Goal: Transaction & Acquisition: Purchase product/service

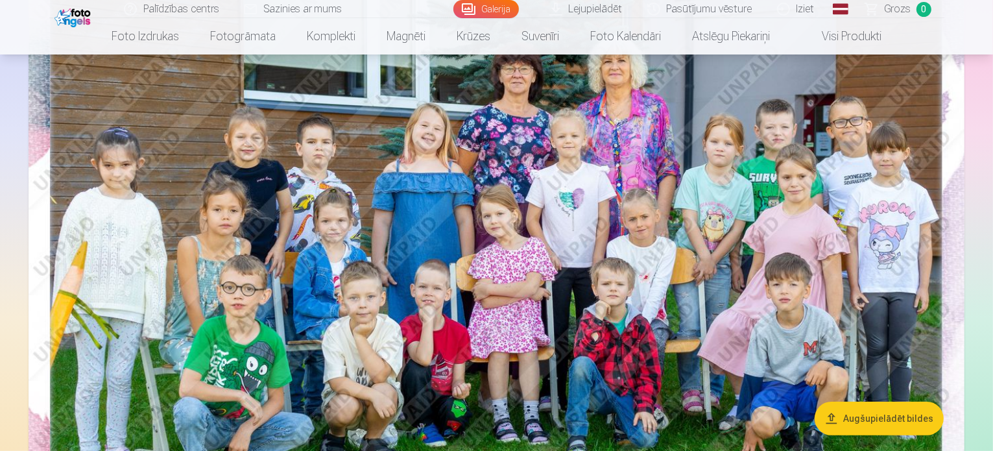
scroll to position [195, 0]
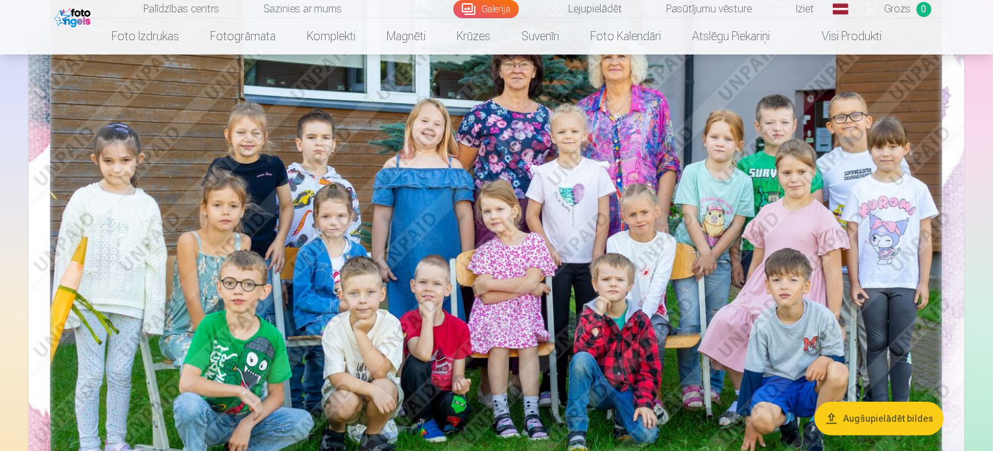
click at [829, 211] on img at bounding box center [497, 260] width 936 height 625
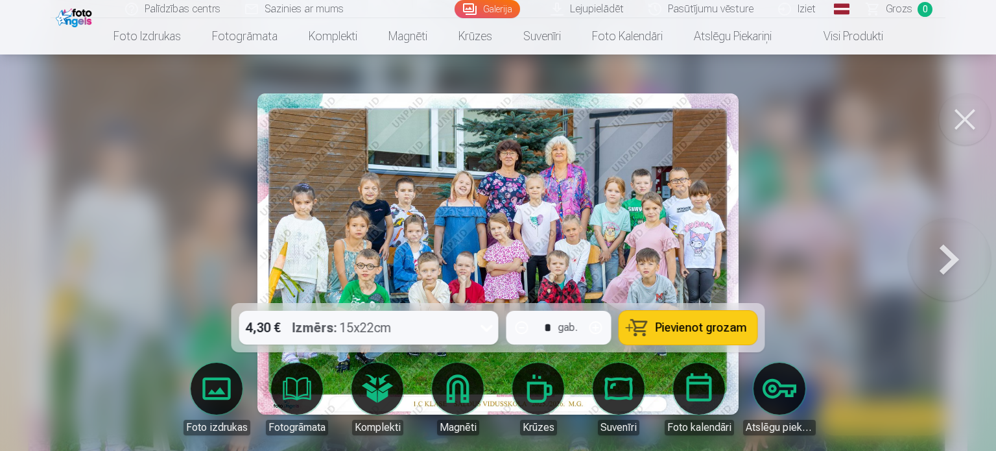
click at [662, 200] on img at bounding box center [498, 253] width 481 height 321
click at [688, 254] on img at bounding box center [498, 253] width 481 height 321
click at [963, 111] on button at bounding box center [965, 119] width 52 height 52
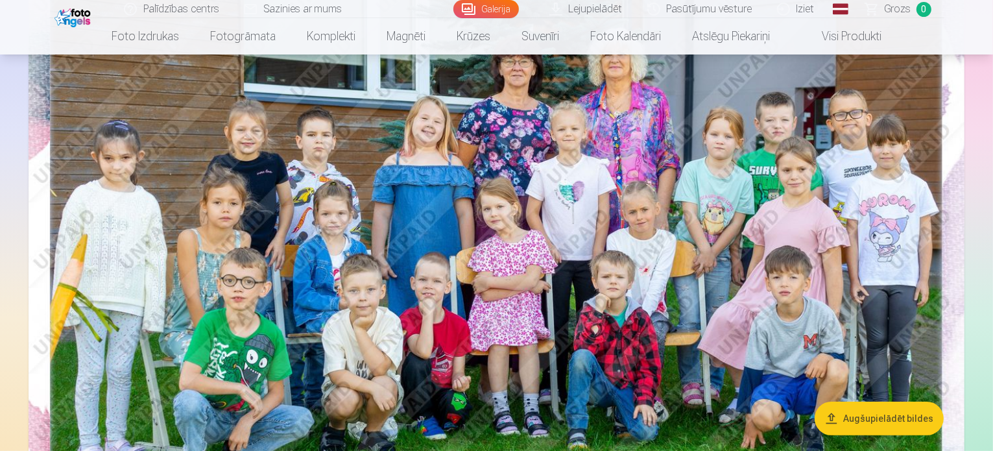
scroll to position [195, 0]
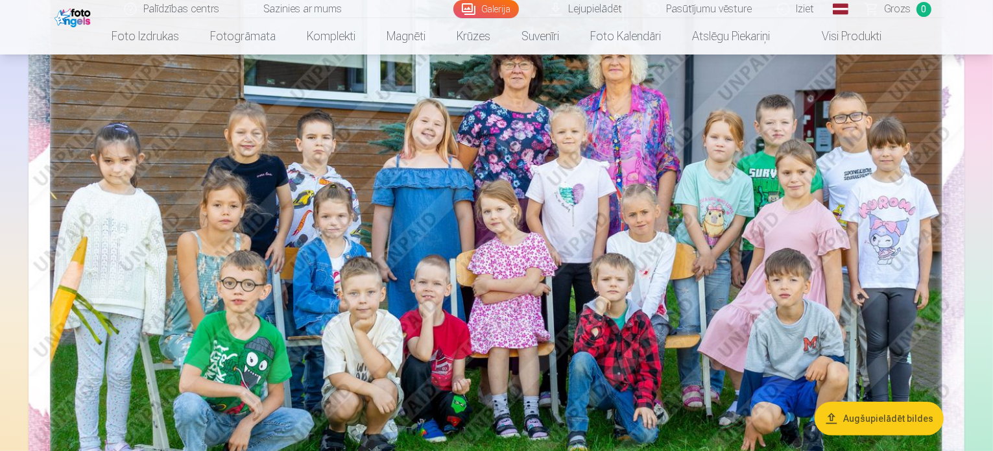
click at [911, 268] on img at bounding box center [497, 260] width 936 height 625
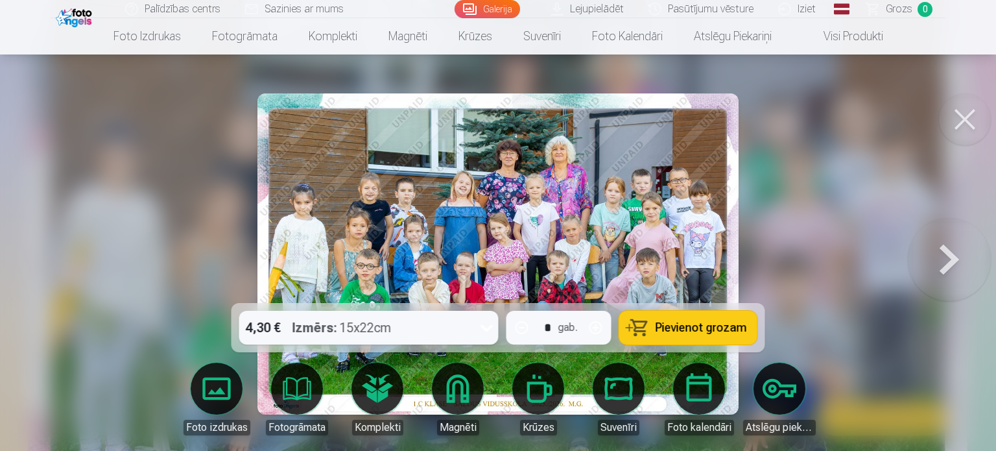
click at [959, 123] on button at bounding box center [965, 119] width 52 height 52
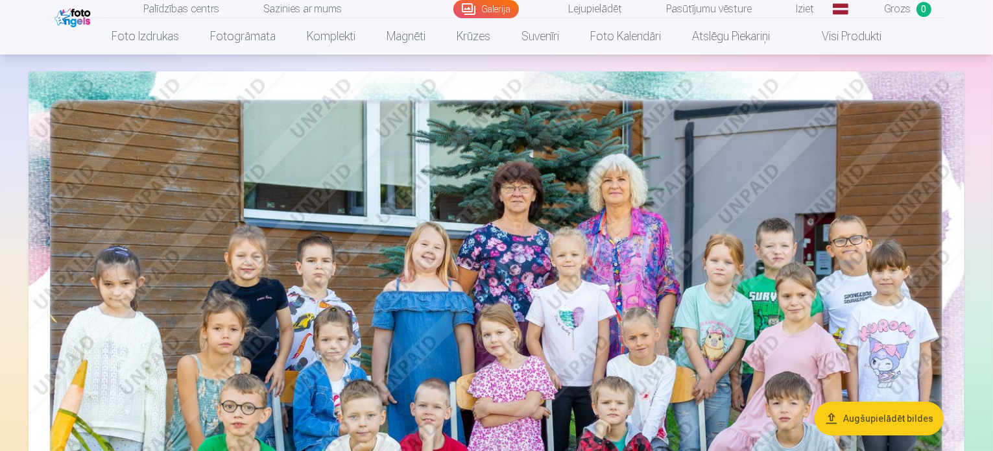
scroll to position [47, 0]
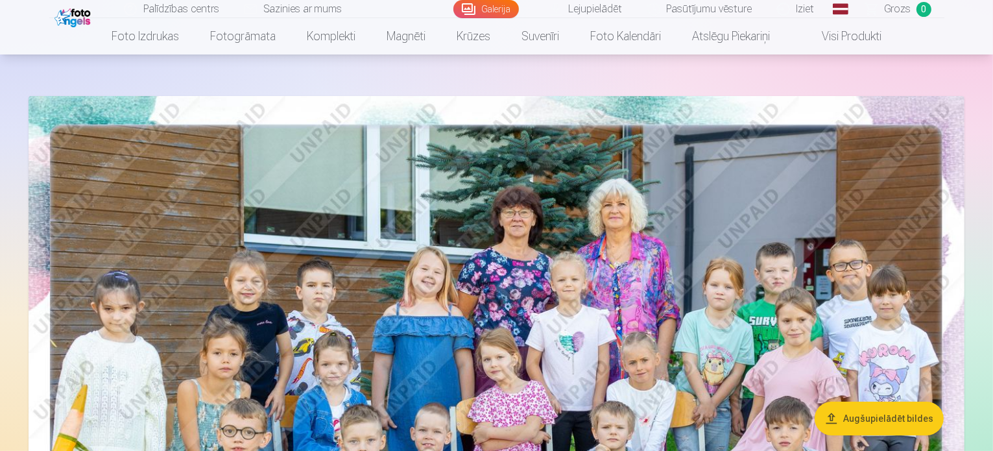
click at [565, 337] on img at bounding box center [497, 408] width 936 height 625
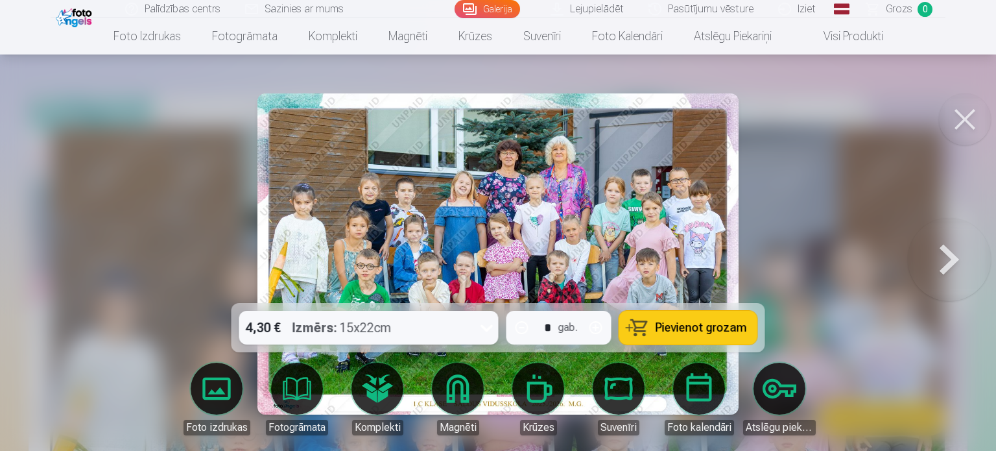
click at [730, 252] on img at bounding box center [498, 253] width 481 height 321
click at [945, 269] on button at bounding box center [949, 254] width 83 height 72
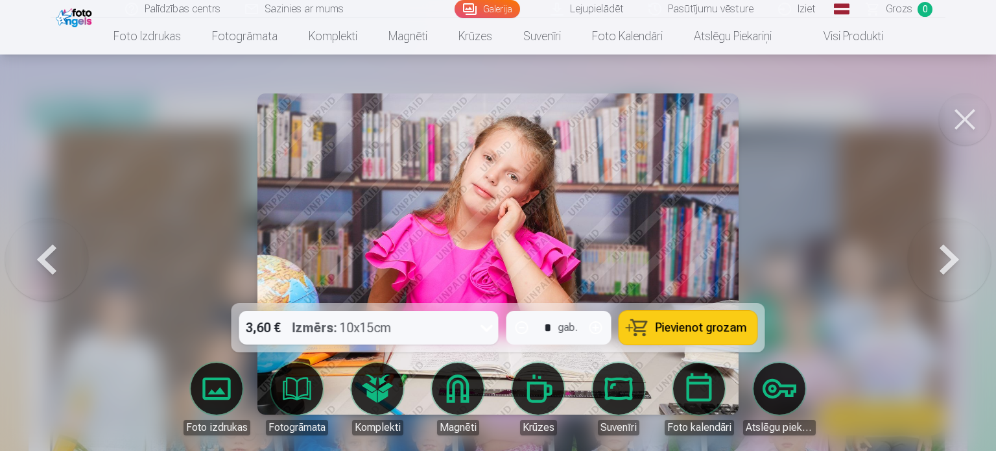
click at [67, 253] on button at bounding box center [46, 254] width 83 height 72
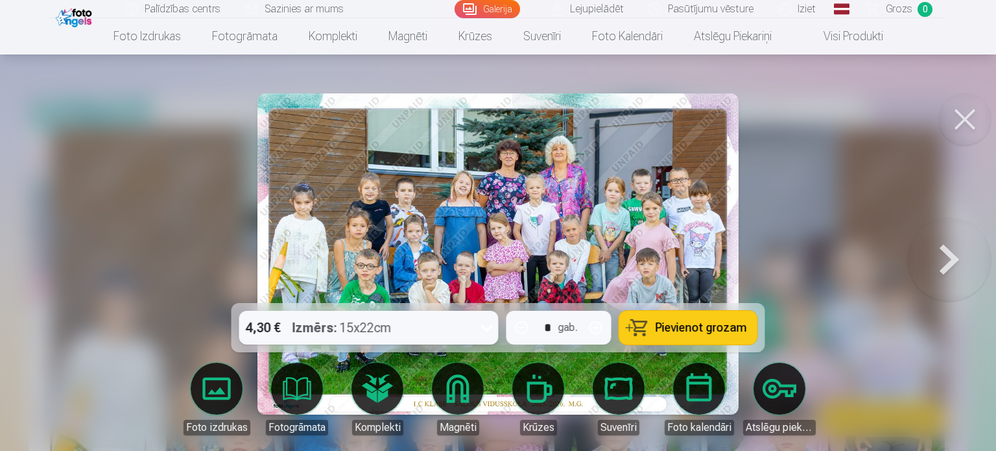
click at [483, 322] on icon at bounding box center [487, 327] width 21 height 21
click at [967, 267] on button at bounding box center [949, 254] width 83 height 72
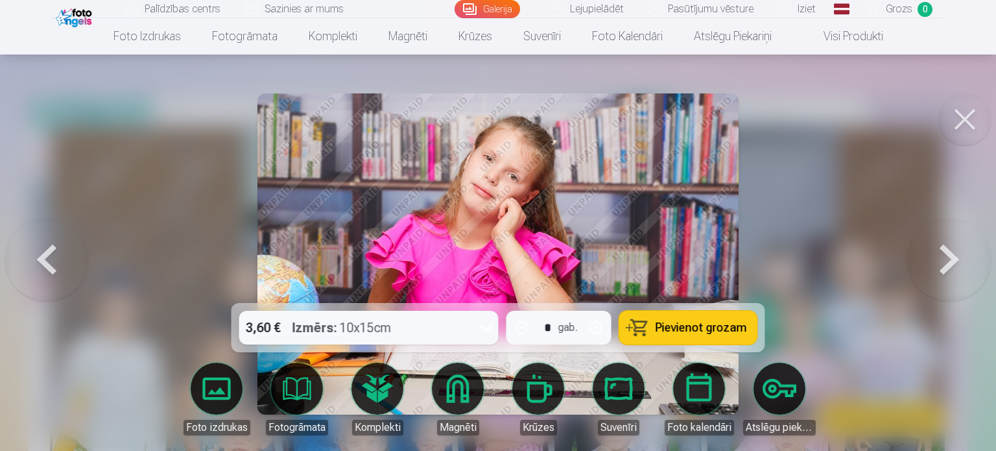
click at [967, 267] on button at bounding box center [949, 254] width 83 height 72
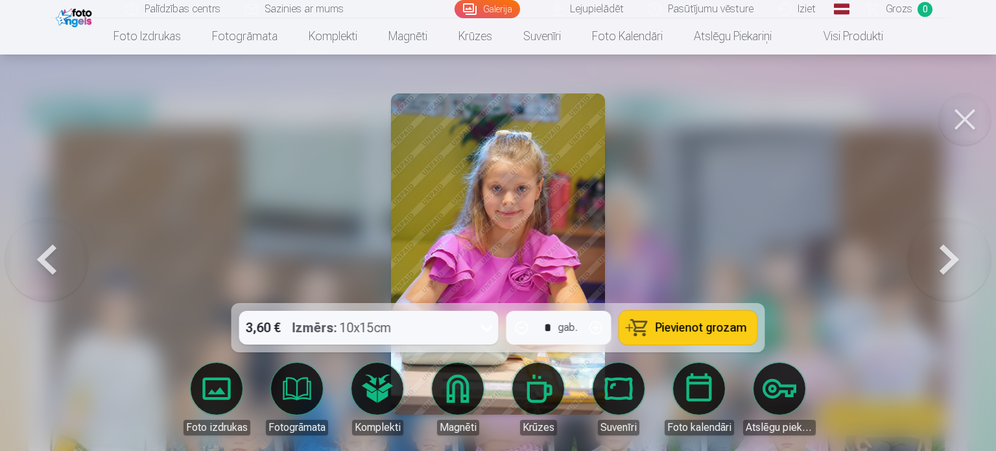
click at [18, 276] on button at bounding box center [46, 254] width 83 height 72
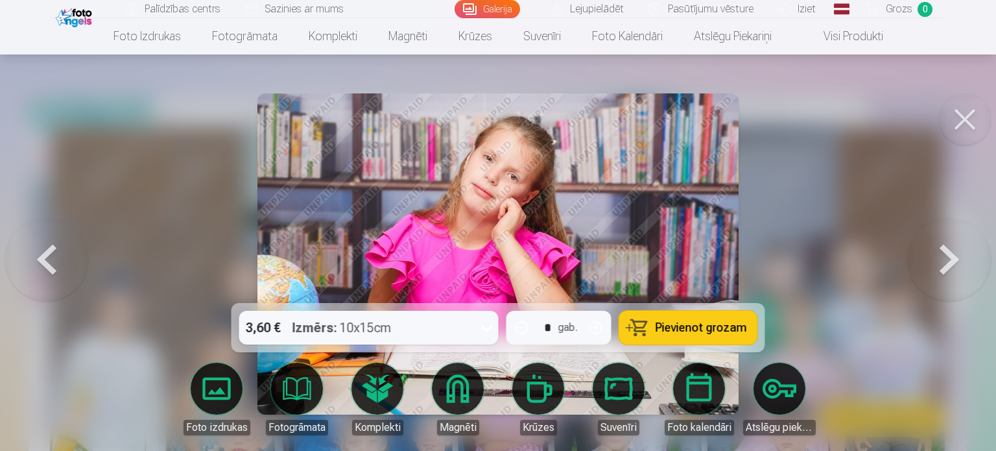
click at [18, 276] on button at bounding box center [46, 254] width 83 height 72
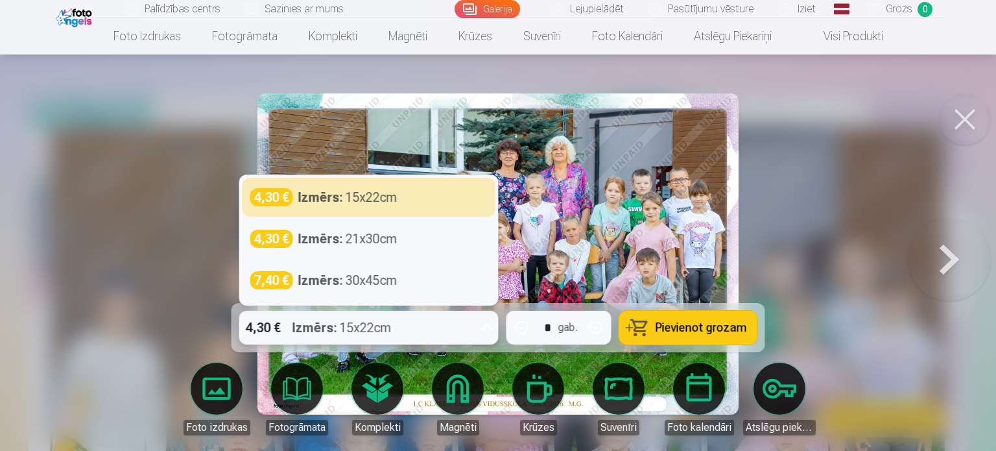
click at [363, 337] on div "Izmērs : 15x22cm" at bounding box center [342, 328] width 99 height 34
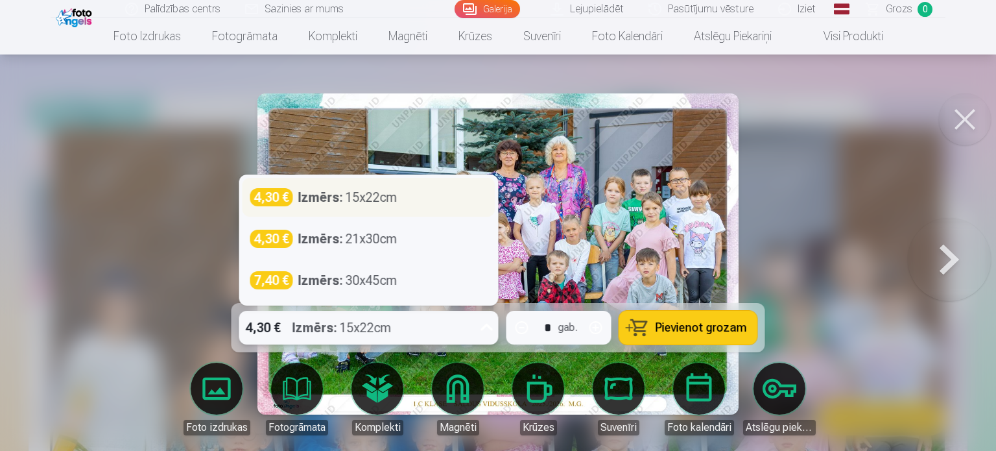
click at [402, 200] on div "4,30 € Izmērs : 15x22cm" at bounding box center [368, 197] width 237 height 18
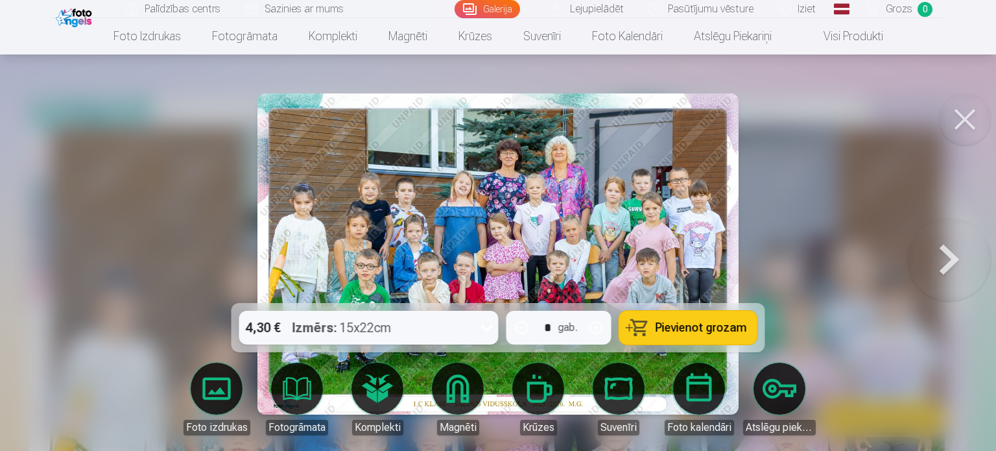
click at [707, 323] on span "Pievienot grozam" at bounding box center [701, 328] width 91 height 12
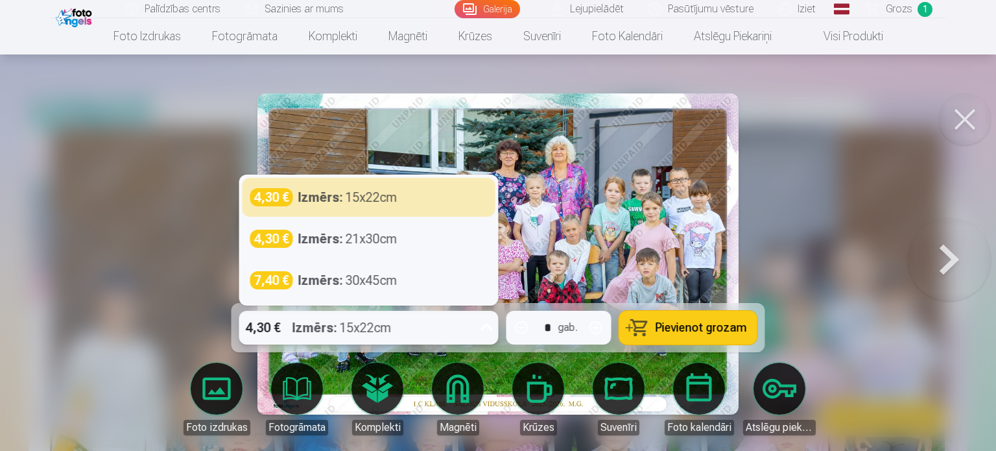
click at [454, 326] on div "4,30 € Izmērs : 15x22cm" at bounding box center [356, 328] width 235 height 34
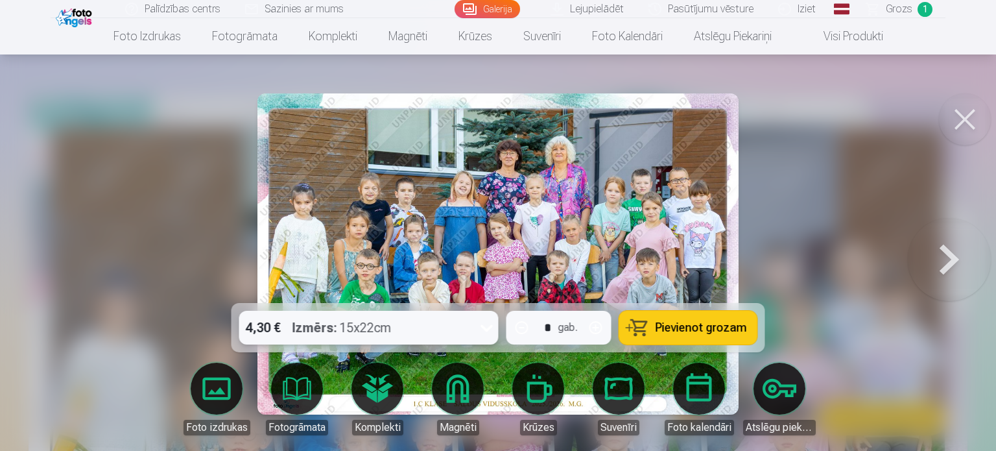
click at [454, 326] on div "4,30 € Izmērs : 15x22cm" at bounding box center [356, 328] width 235 height 34
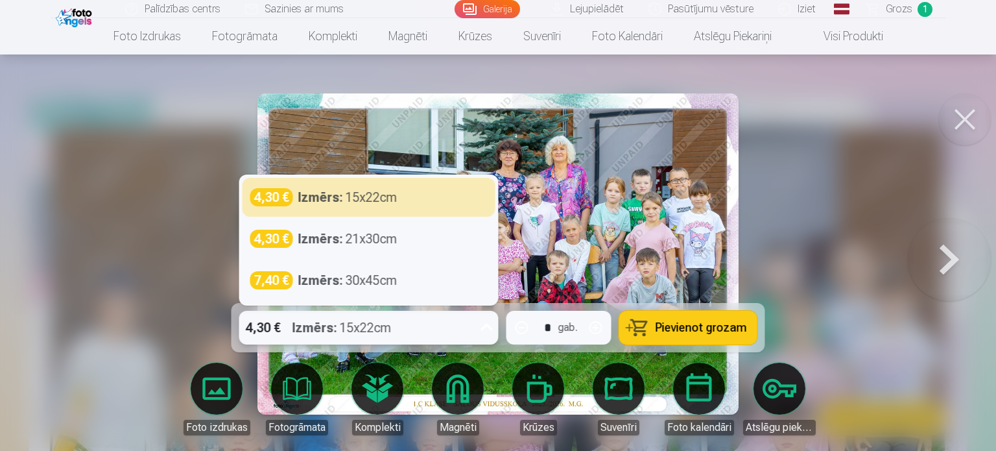
click at [454, 323] on div "4,30 € Izmērs : 15x22cm" at bounding box center [356, 328] width 235 height 34
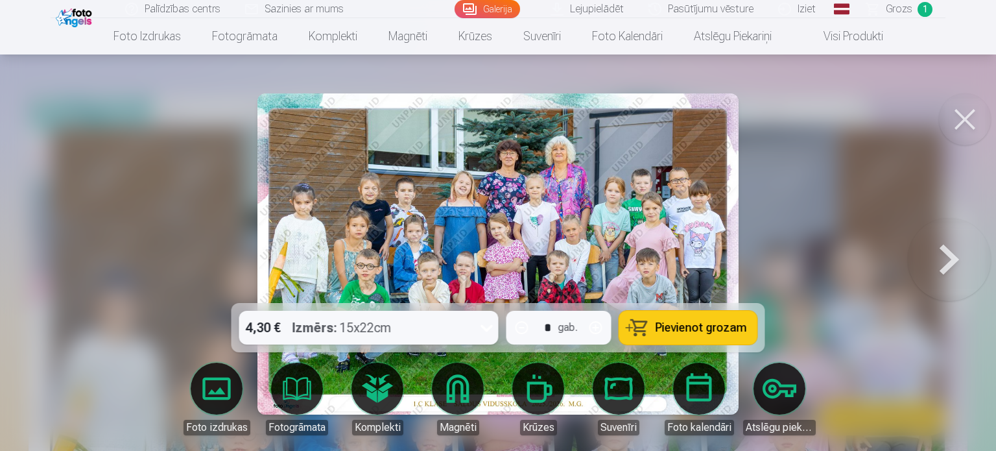
click at [561, 235] on img at bounding box center [498, 253] width 481 height 321
click at [947, 248] on button at bounding box center [949, 254] width 83 height 72
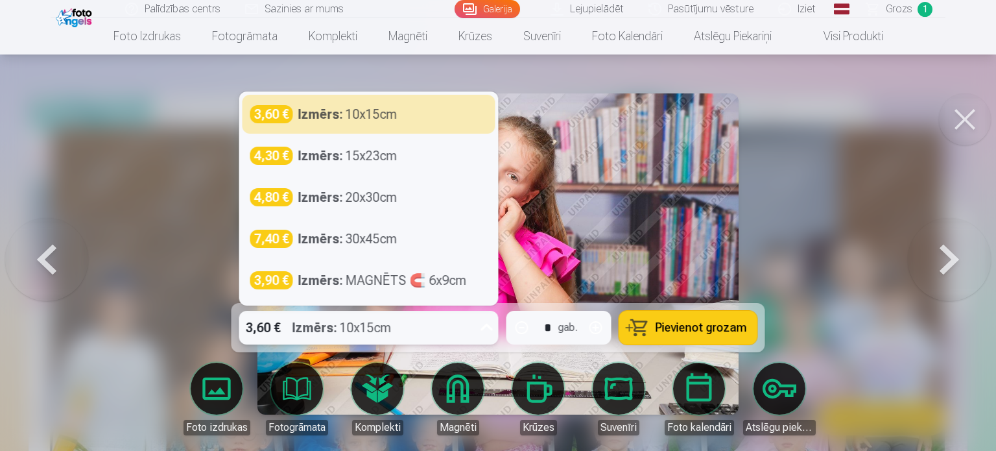
click at [418, 324] on div "3,60 € Izmērs : 10x15cm" at bounding box center [356, 328] width 235 height 34
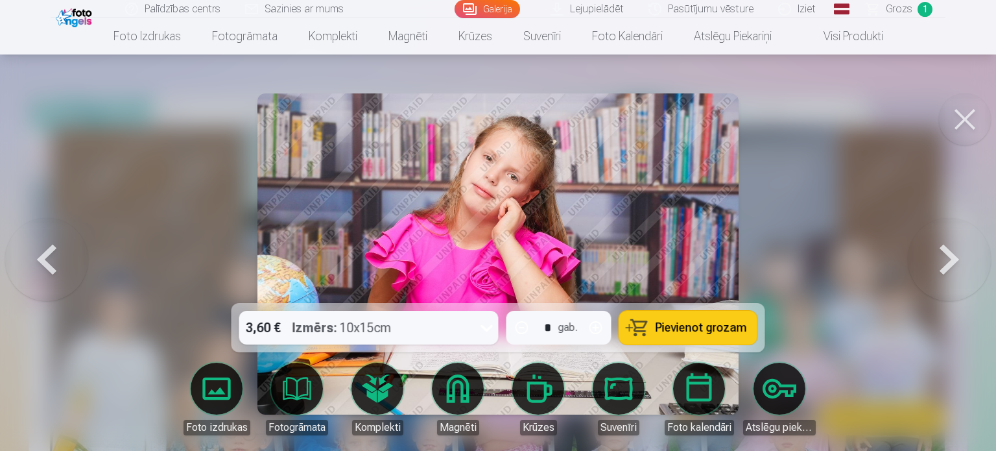
click at [664, 322] on span "Pievienot grozam" at bounding box center [701, 328] width 91 height 12
click at [937, 254] on button at bounding box center [949, 254] width 83 height 72
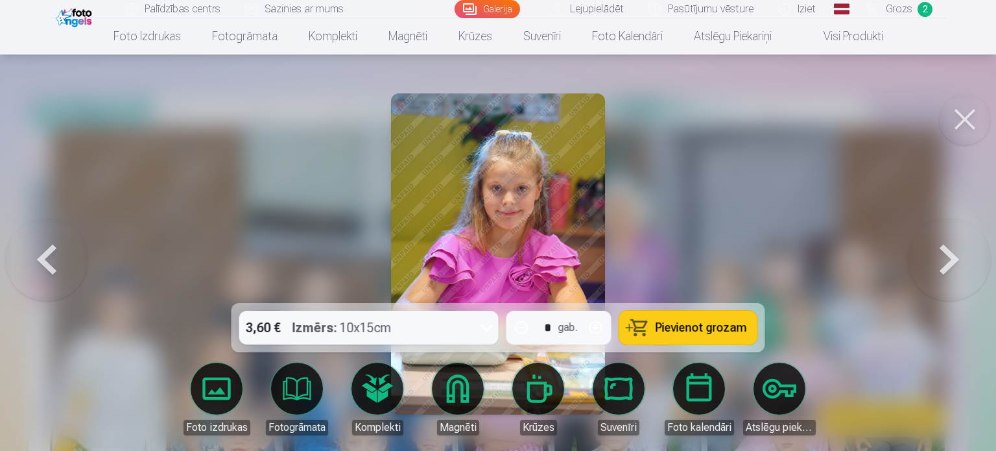
click at [930, 272] on button at bounding box center [949, 254] width 83 height 72
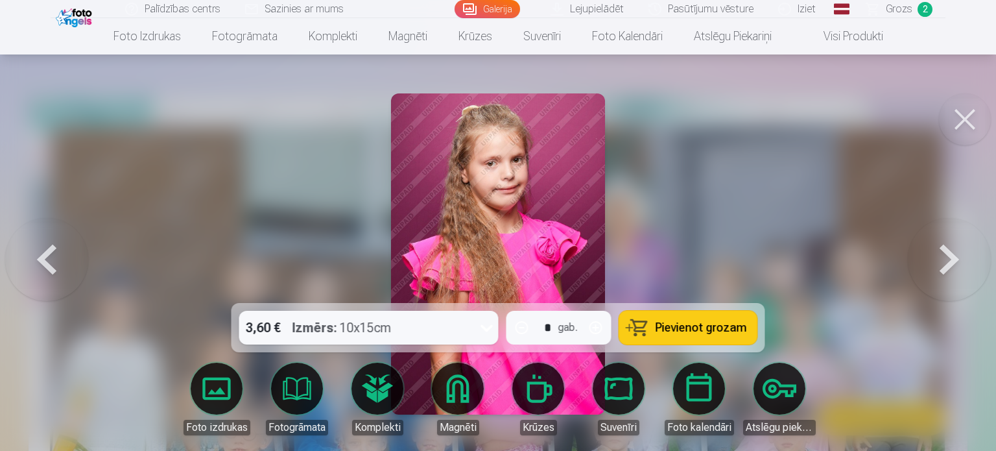
click at [57, 265] on button at bounding box center [46, 254] width 83 height 72
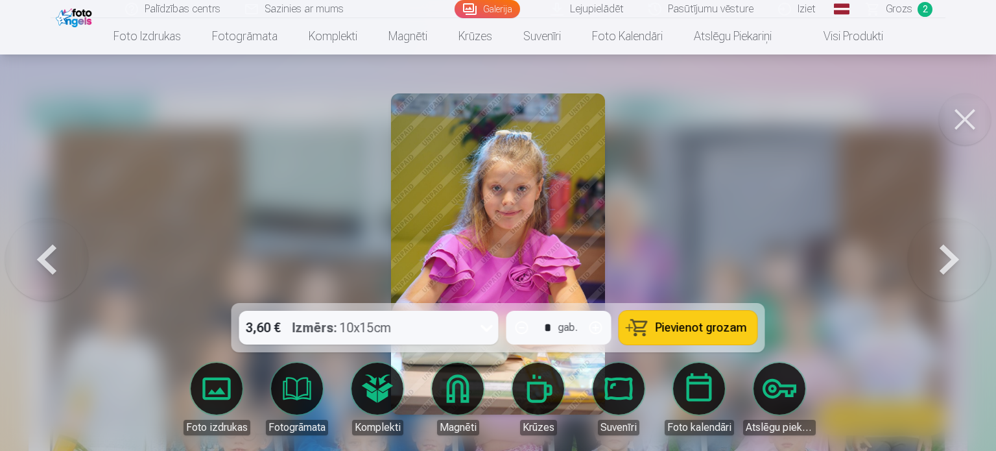
click at [637, 320] on button "Pievienot grozam" at bounding box center [689, 328] width 138 height 34
click at [952, 254] on button at bounding box center [949, 254] width 83 height 72
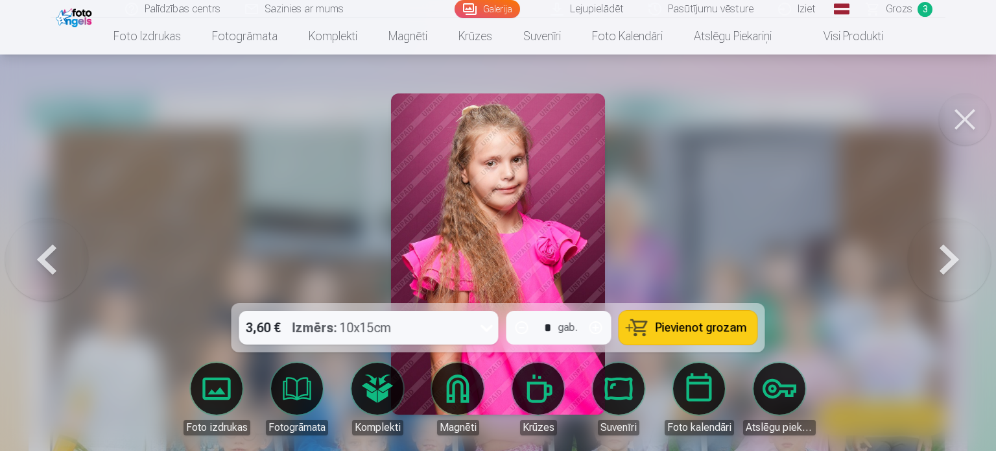
click at [675, 332] on span "Pievienot grozam" at bounding box center [701, 328] width 91 height 12
click at [947, 256] on button at bounding box center [949, 254] width 83 height 72
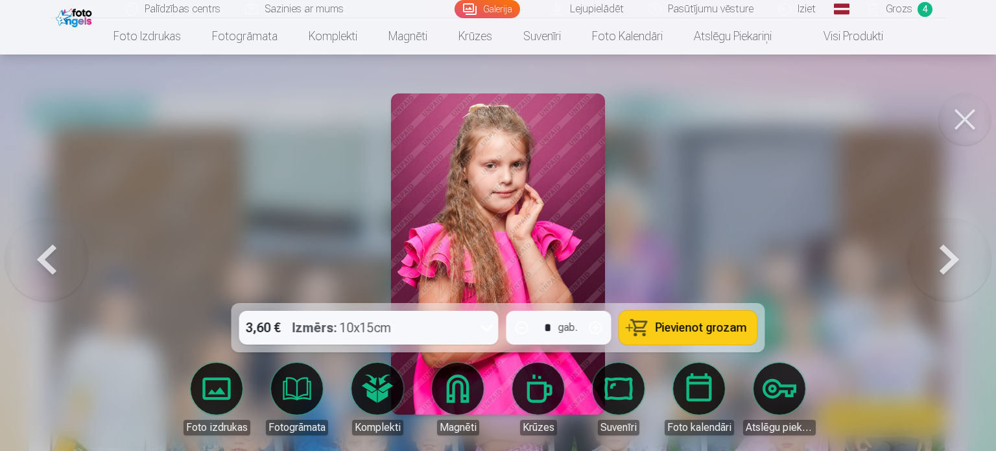
click at [714, 343] on button "Pievienot grozam" at bounding box center [689, 328] width 138 height 34
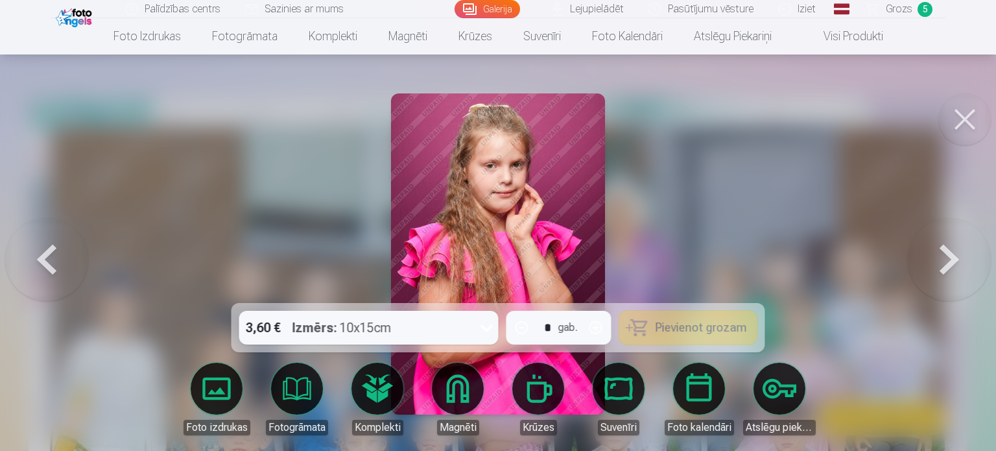
click at [950, 273] on button at bounding box center [949, 254] width 83 height 72
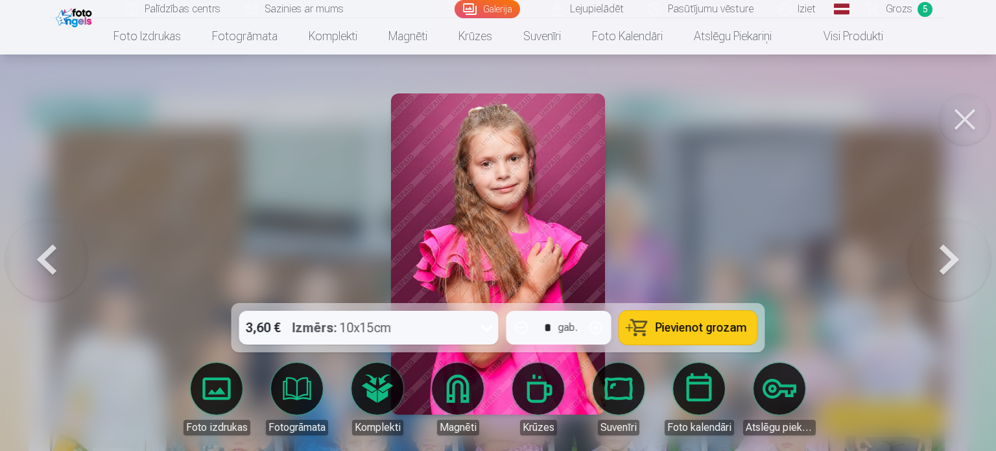
click at [740, 337] on button "Pievienot grozam" at bounding box center [689, 328] width 138 height 34
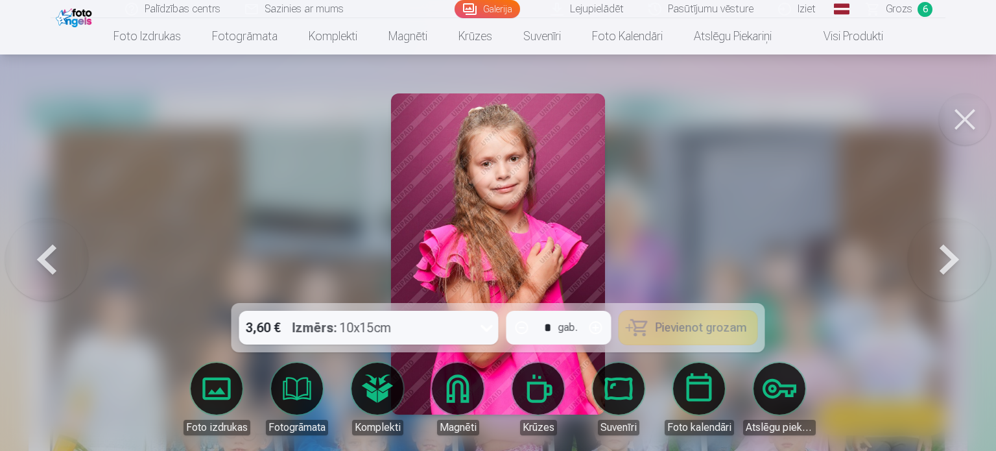
click at [960, 255] on button at bounding box center [949, 254] width 83 height 72
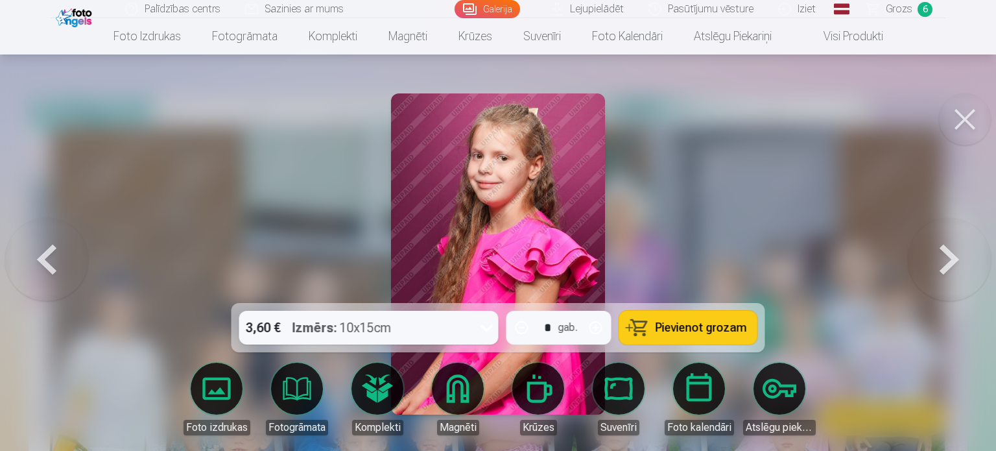
click at [966, 272] on button at bounding box center [949, 254] width 83 height 72
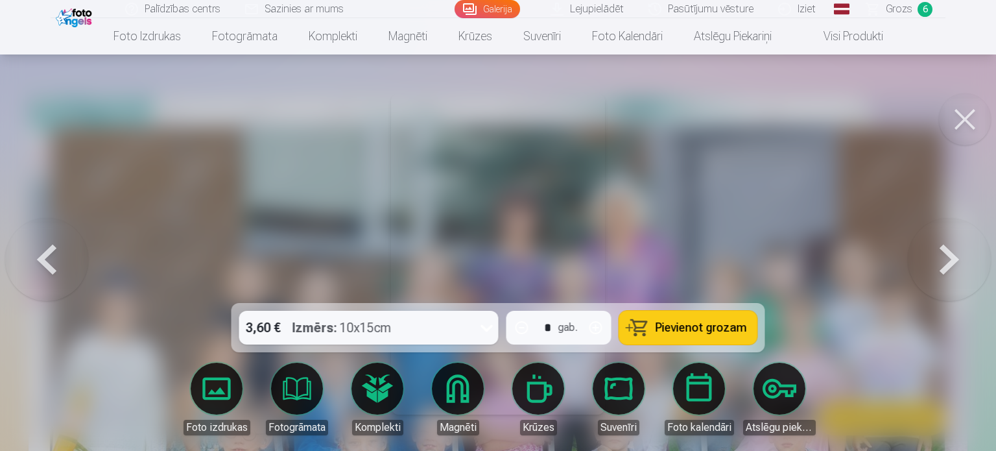
click at [966, 272] on button at bounding box center [949, 254] width 83 height 72
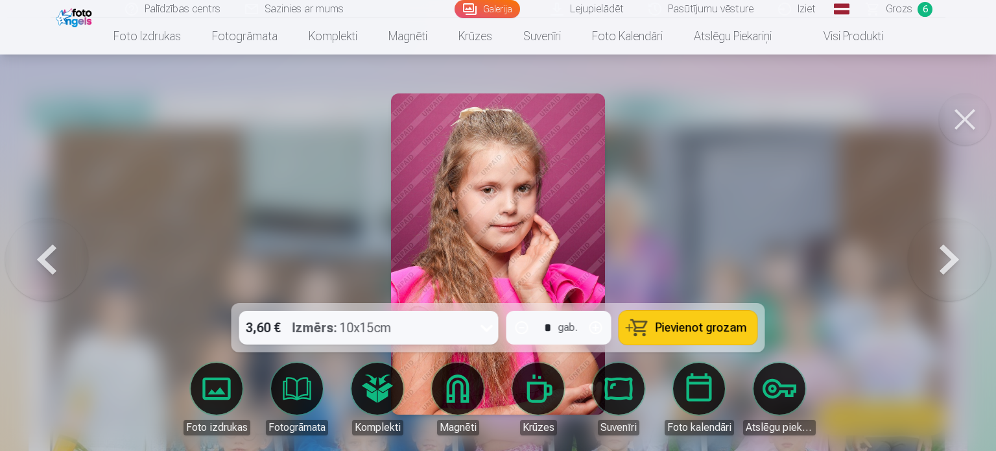
click at [966, 272] on button at bounding box center [949, 254] width 83 height 72
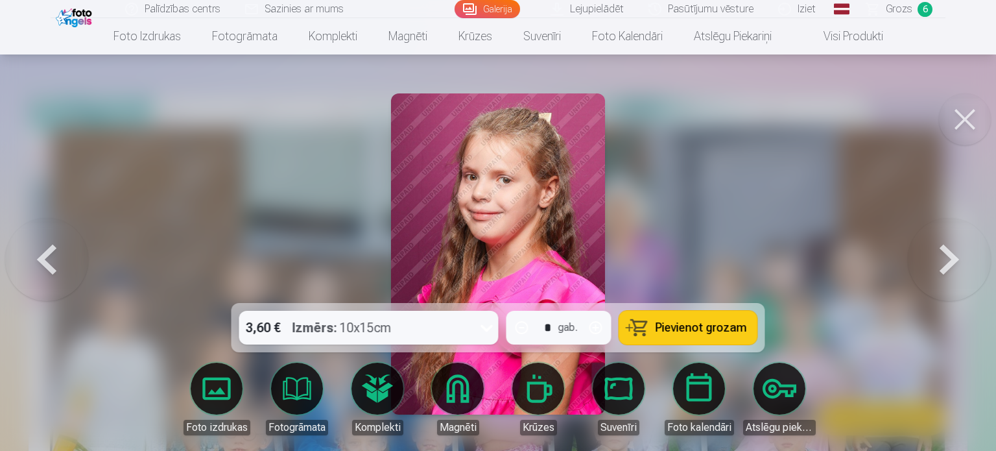
click at [966, 272] on button at bounding box center [949, 254] width 83 height 72
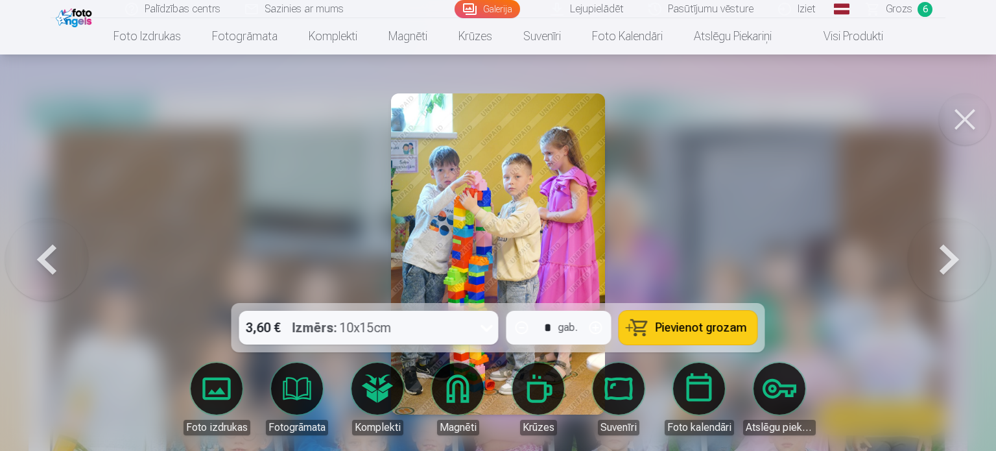
click at [966, 272] on button at bounding box center [949, 254] width 83 height 72
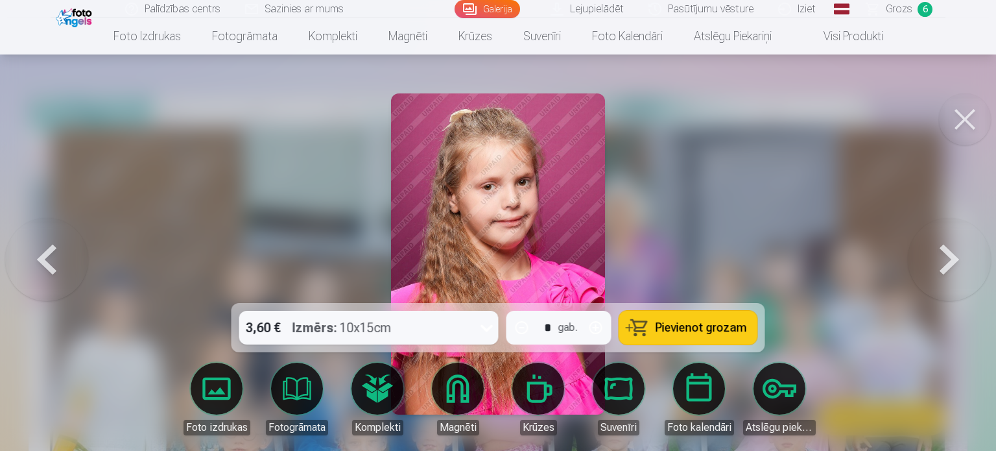
click at [966, 272] on button at bounding box center [949, 254] width 83 height 72
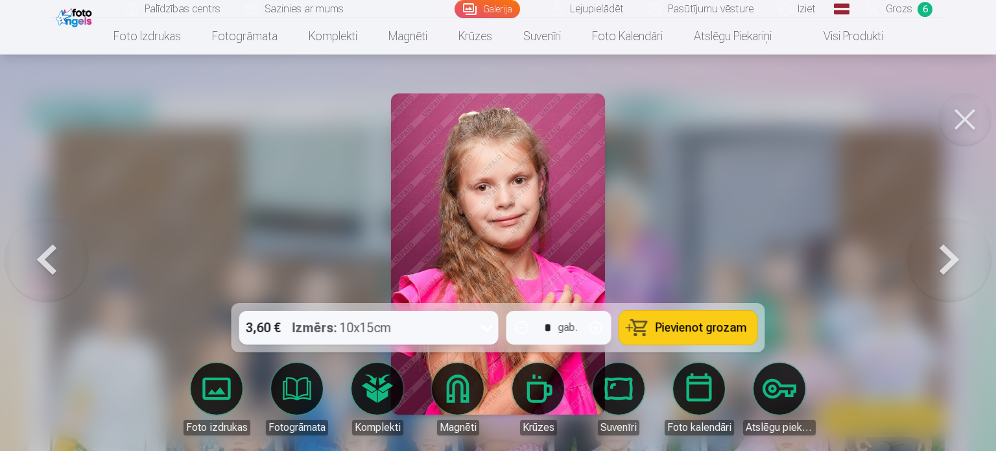
click at [966, 272] on button at bounding box center [949, 254] width 83 height 72
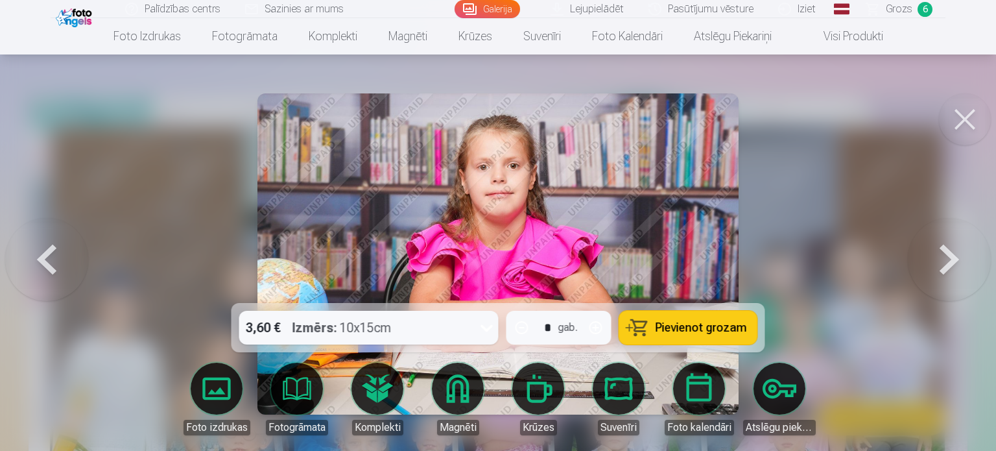
click at [972, 115] on button at bounding box center [965, 119] width 52 height 52
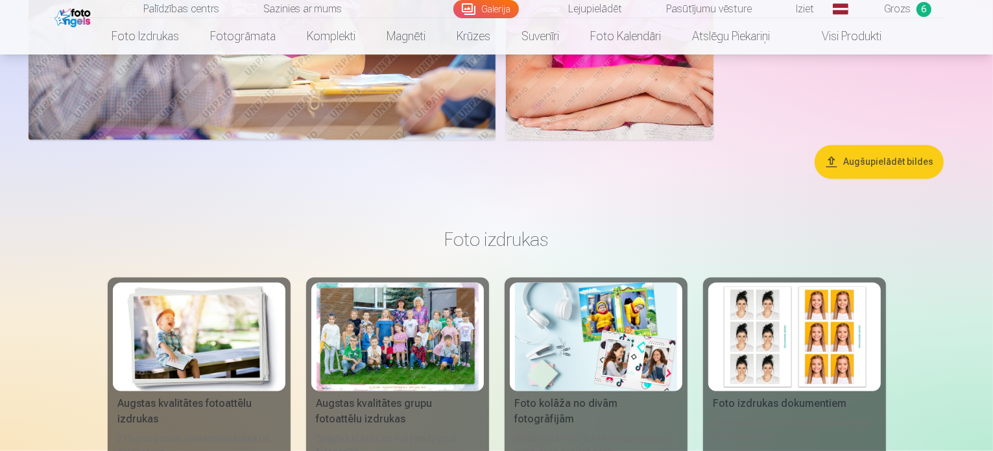
scroll to position [2424, 0]
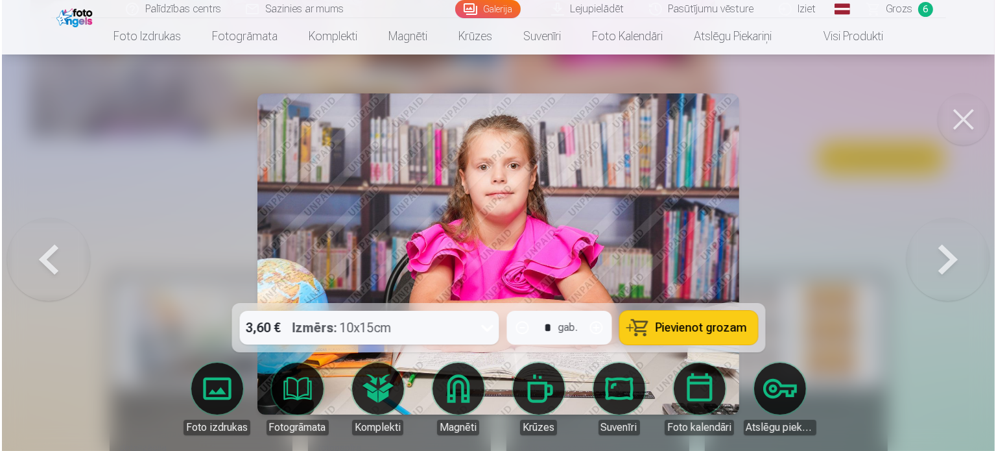
scroll to position [2431, 0]
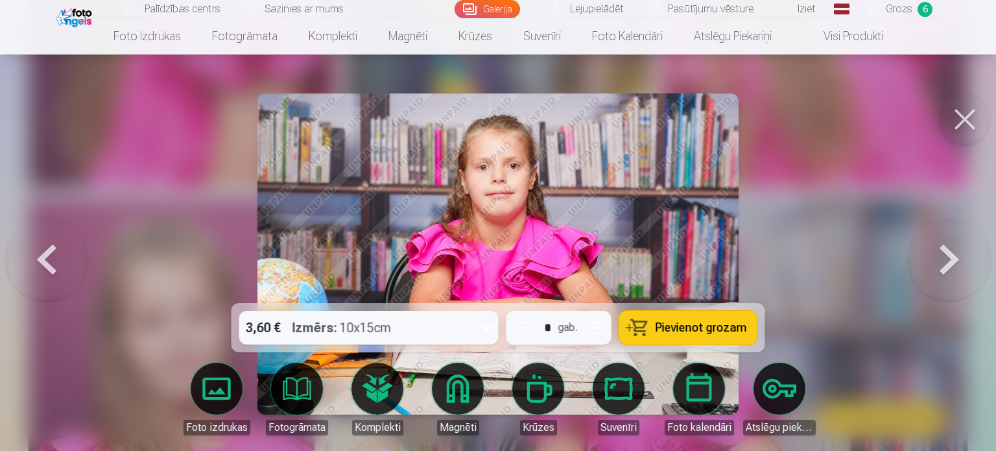
click at [925, 277] on button at bounding box center [949, 254] width 83 height 72
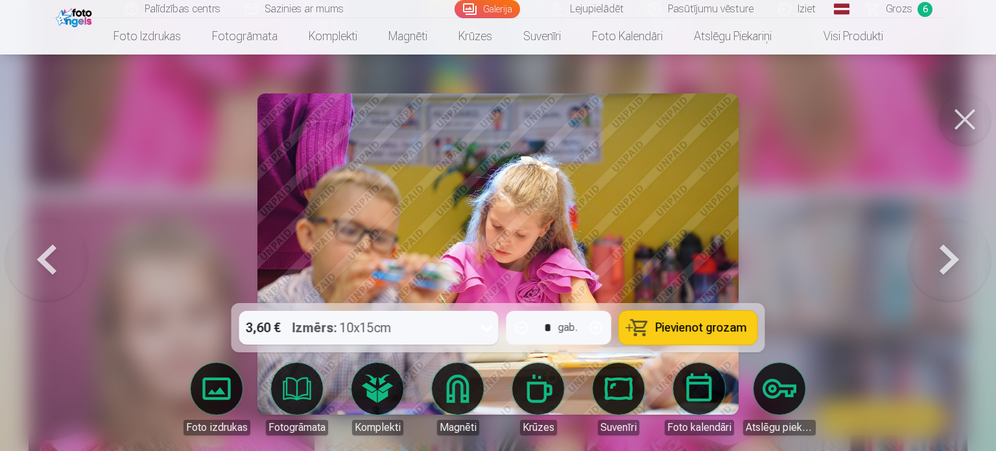
click at [925, 277] on button at bounding box center [949, 254] width 83 height 72
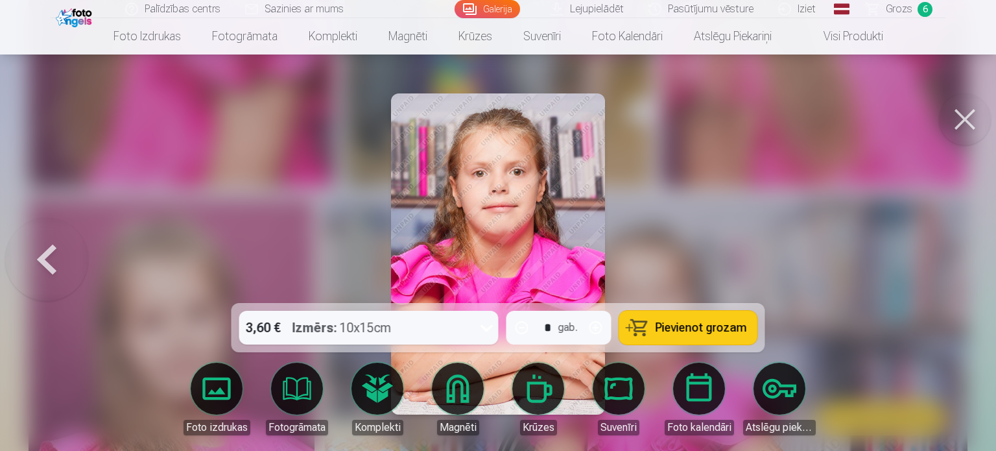
click at [925, 277] on div at bounding box center [498, 225] width 996 height 451
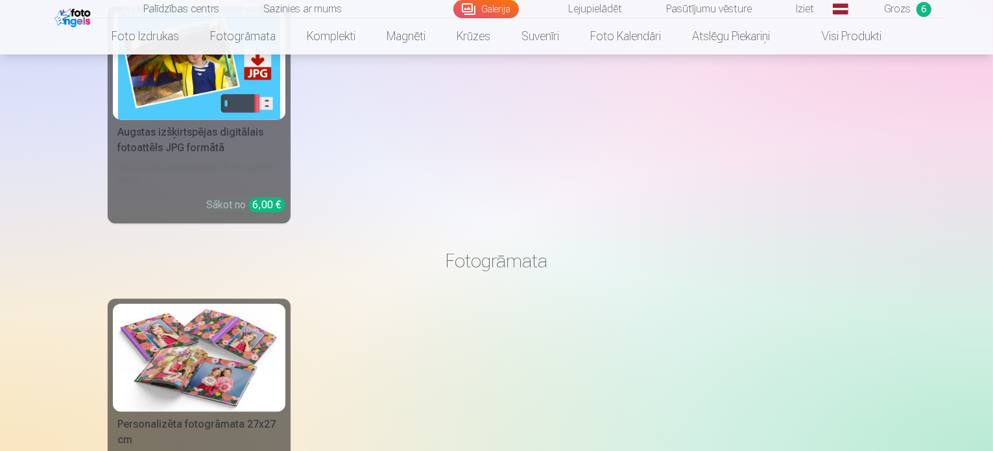
scroll to position [2914, 0]
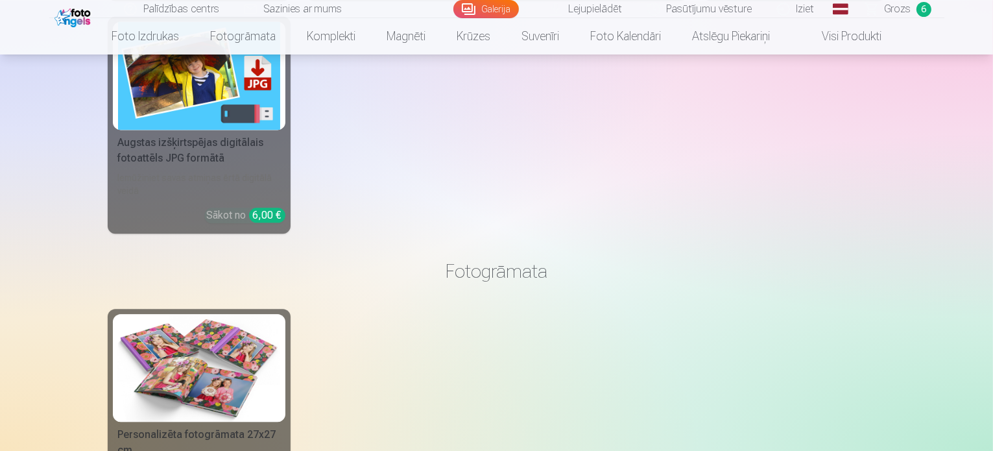
click at [895, 15] on span "Grozs" at bounding box center [898, 9] width 27 height 16
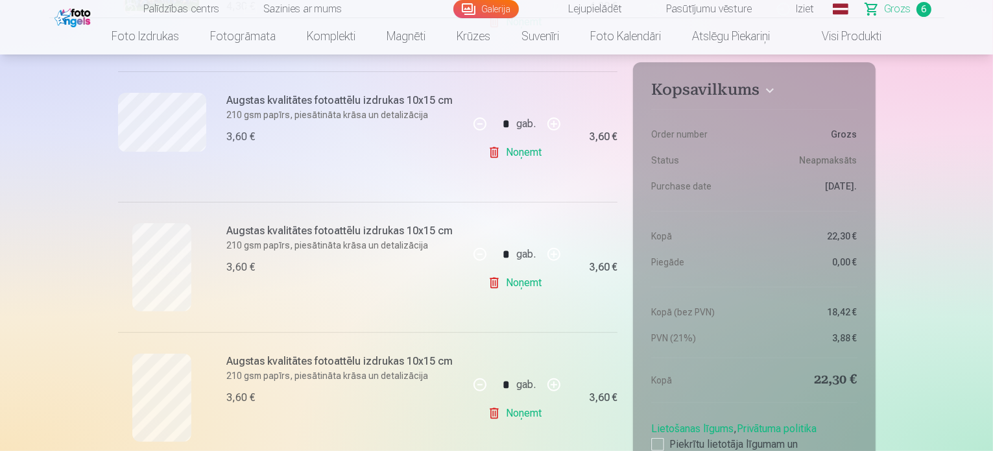
scroll to position [392, 0]
click at [663, 443] on div at bounding box center [657, 444] width 13 height 13
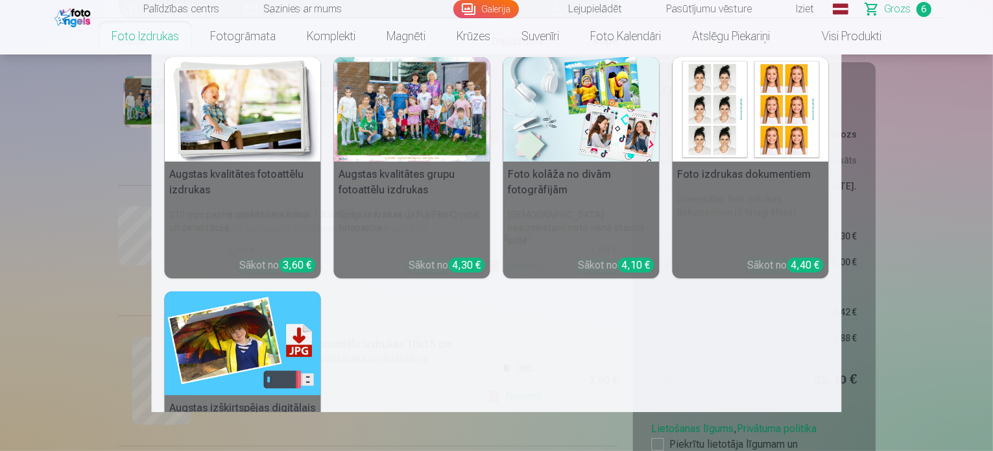
scroll to position [0, 0]
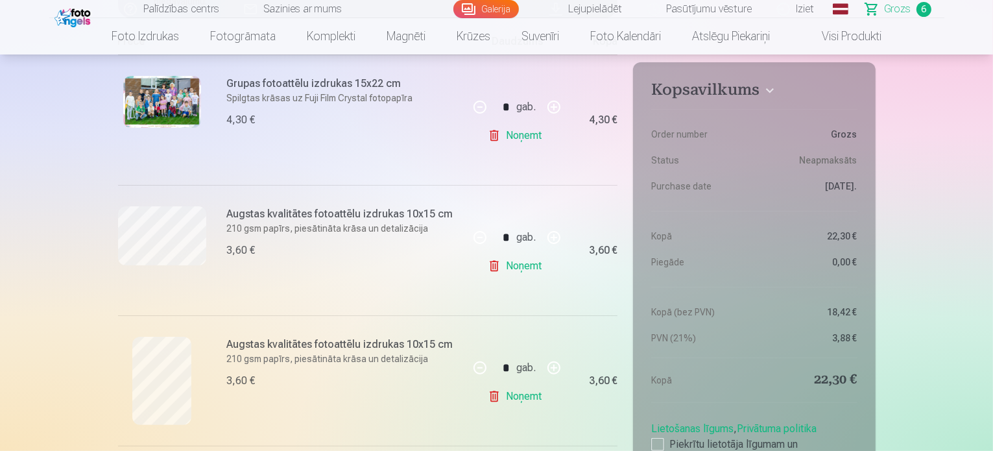
click at [812, 38] on span at bounding box center [809, 37] width 16 height 16
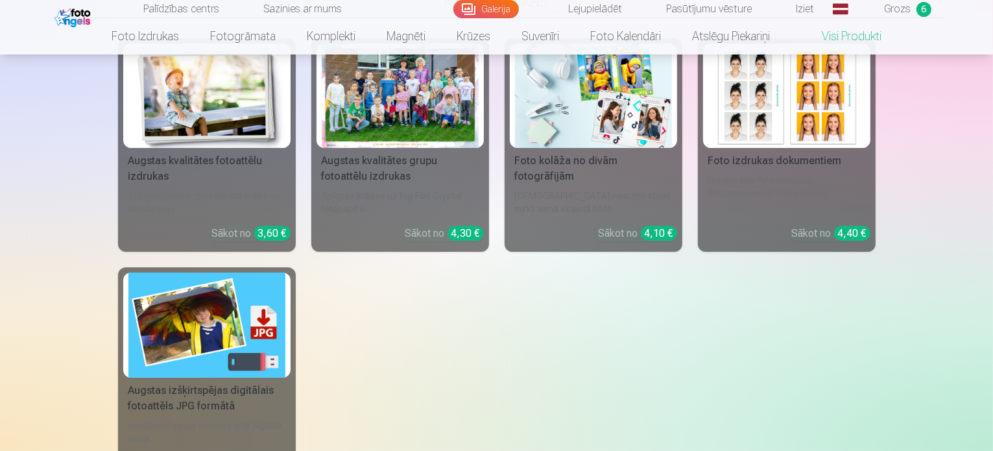
scroll to position [131, 0]
click at [874, 124] on div "Augstas kvalitātes fotoattēlu izdrukas 210 gsm papīrs, piesātināta krāsa un det…" at bounding box center [497, 259] width 758 height 443
click at [767, 154] on div "Foto izdrukas dokumentiem" at bounding box center [786, 160] width 167 height 16
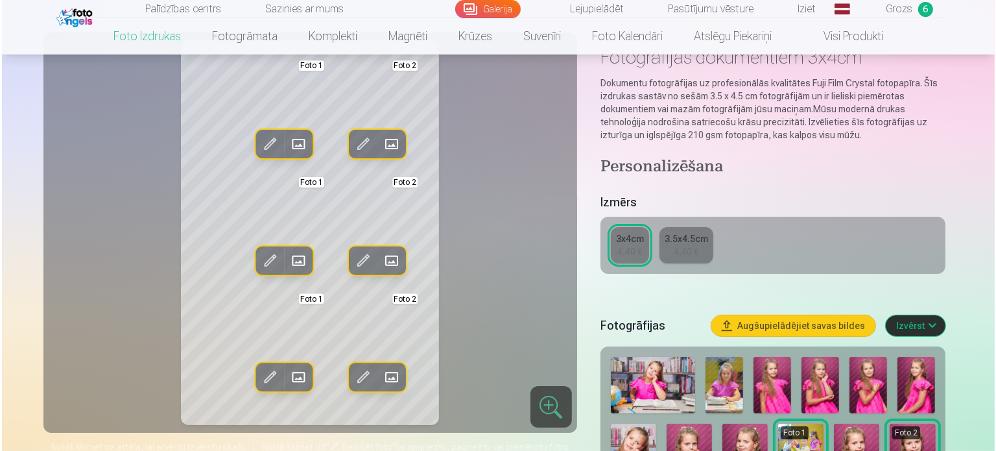
scroll to position [78, 0]
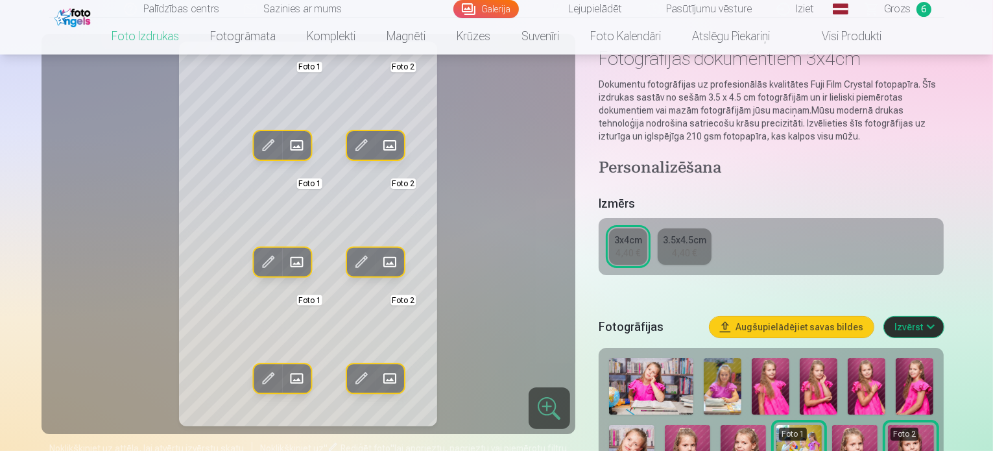
click at [286, 139] on span at bounding box center [296, 145] width 21 height 21
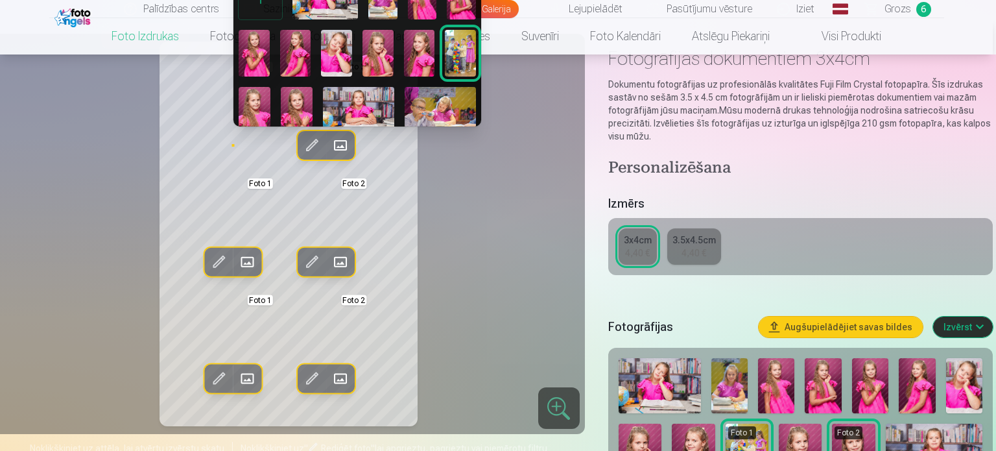
click at [262, 95] on img at bounding box center [255, 110] width 32 height 47
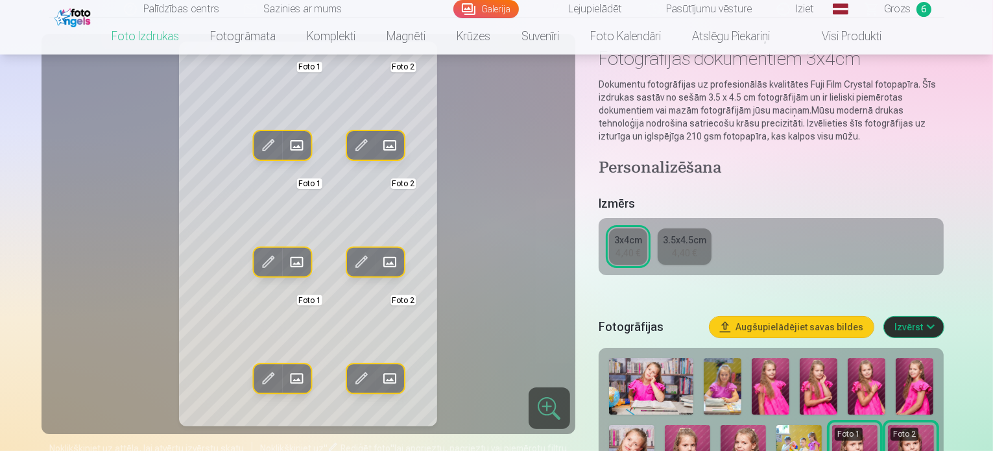
click at [380, 147] on span at bounding box center [390, 145] width 21 height 21
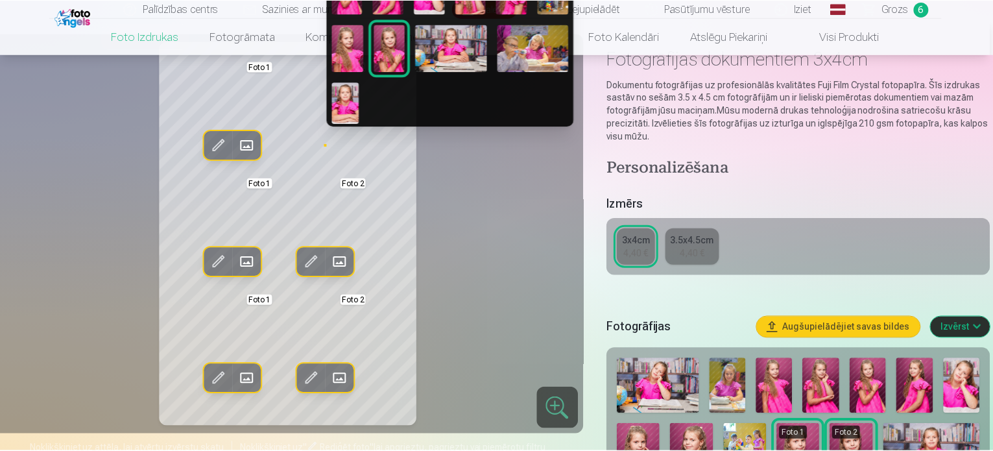
scroll to position [0, 0]
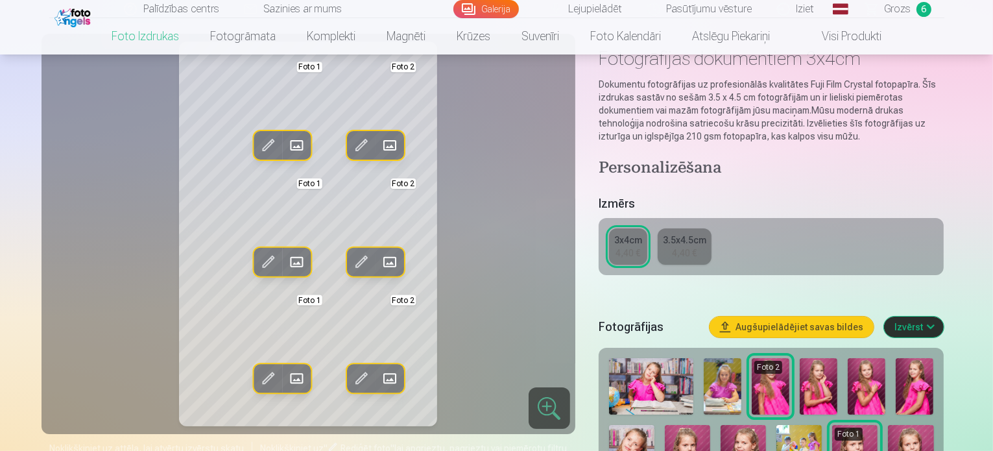
click at [380, 142] on span at bounding box center [390, 145] width 21 height 21
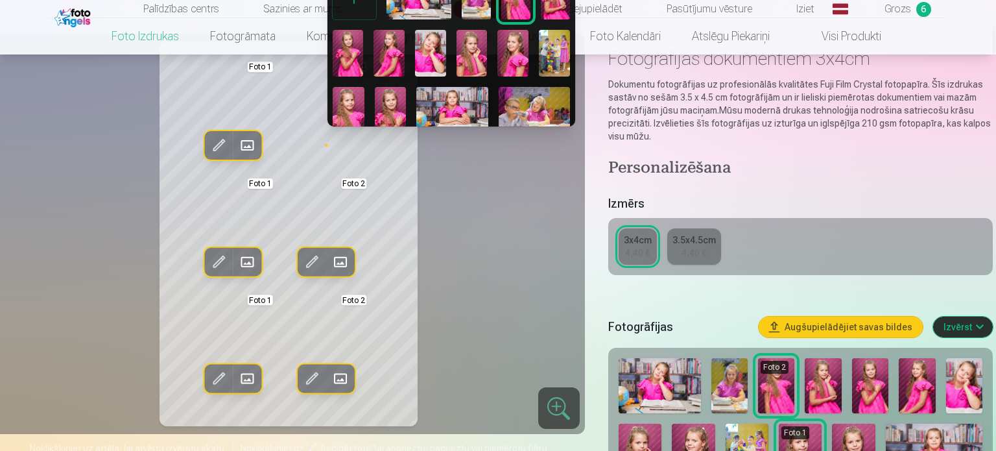
click at [350, 54] on img at bounding box center [348, 53] width 31 height 47
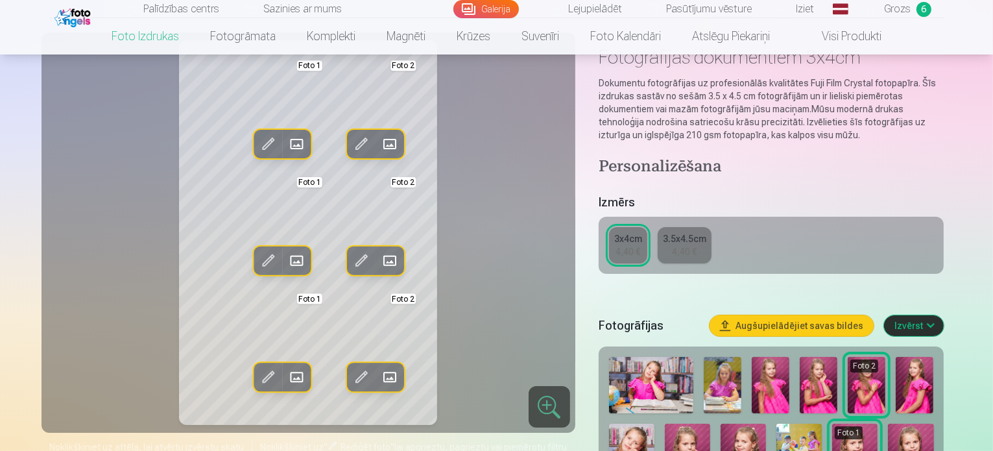
scroll to position [77, 0]
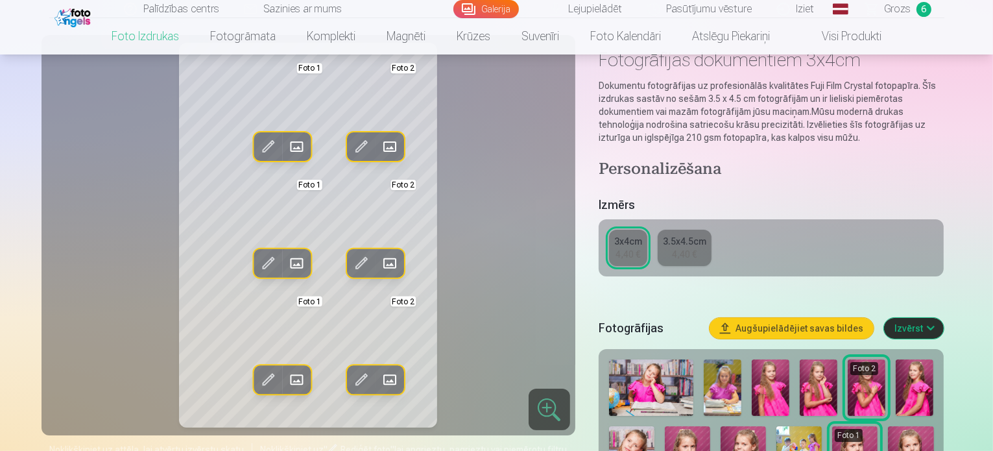
click at [380, 154] on span at bounding box center [390, 146] width 21 height 21
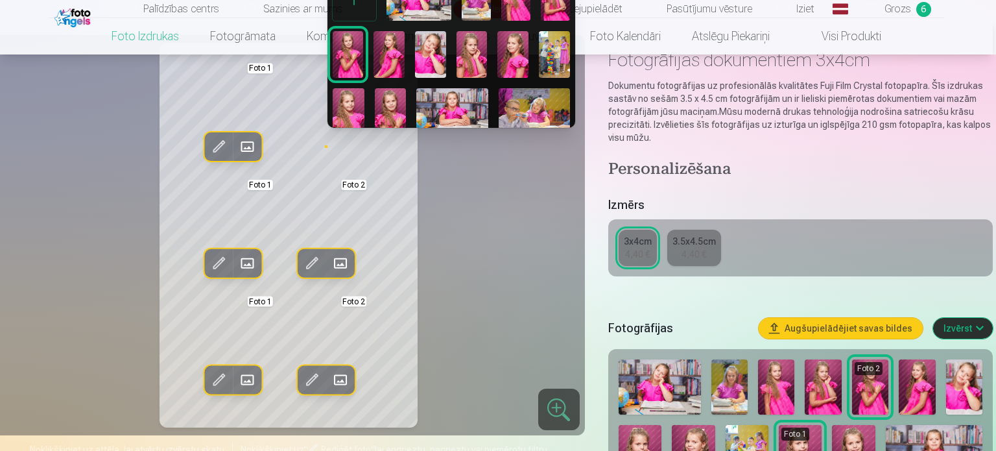
click at [387, 89] on img at bounding box center [391, 111] width 32 height 47
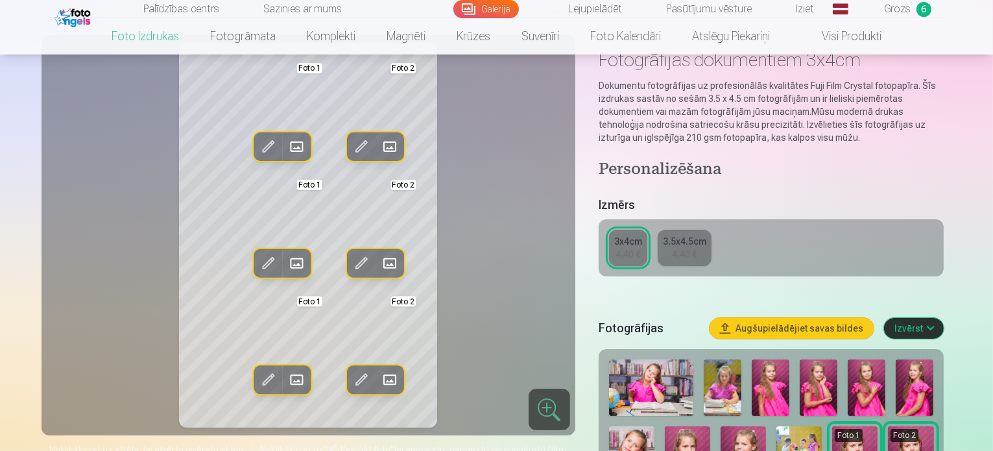
click at [490, 147] on div "Rediģēt foto Aizstāt Foto 1 Rediģēt foto Aizstāt Foto 2 Rediģēt foto Aizstāt Fo…" at bounding box center [308, 235] width 518 height 385
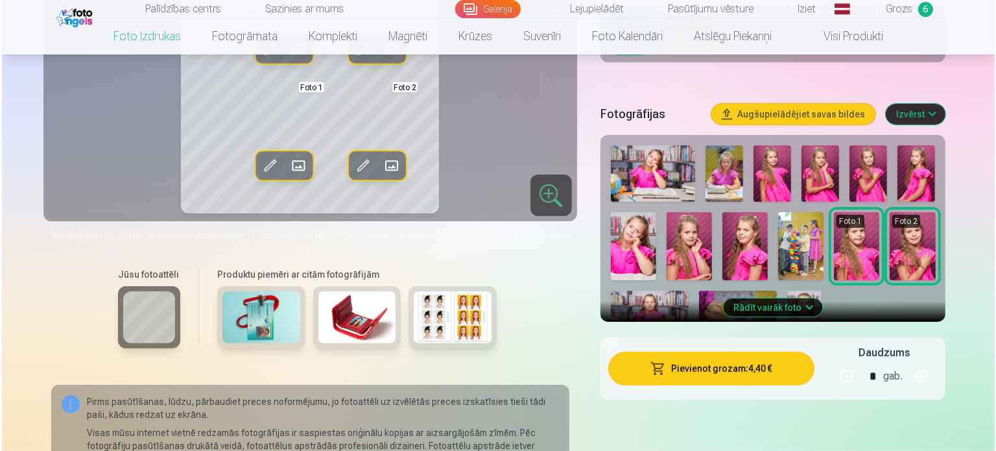
scroll to position [297, 0]
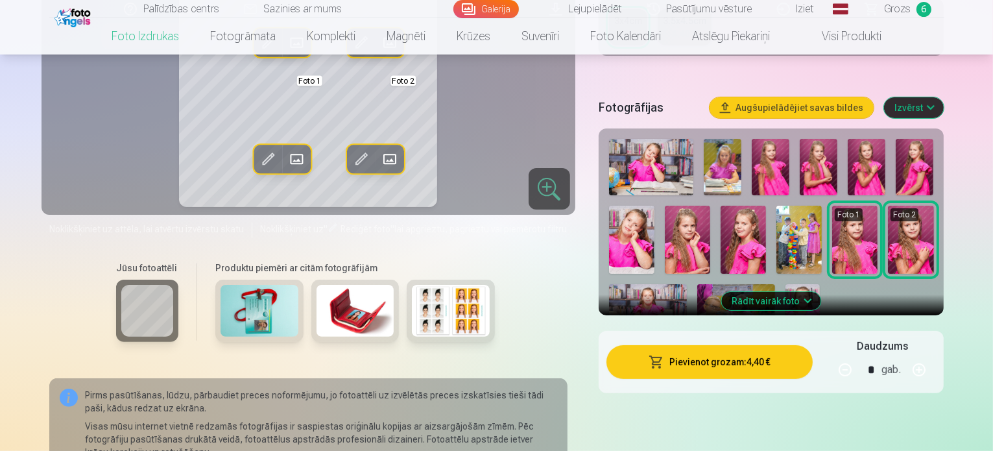
click at [740, 360] on button "Pievienot grozam : 4,40 €" at bounding box center [710, 362] width 207 height 34
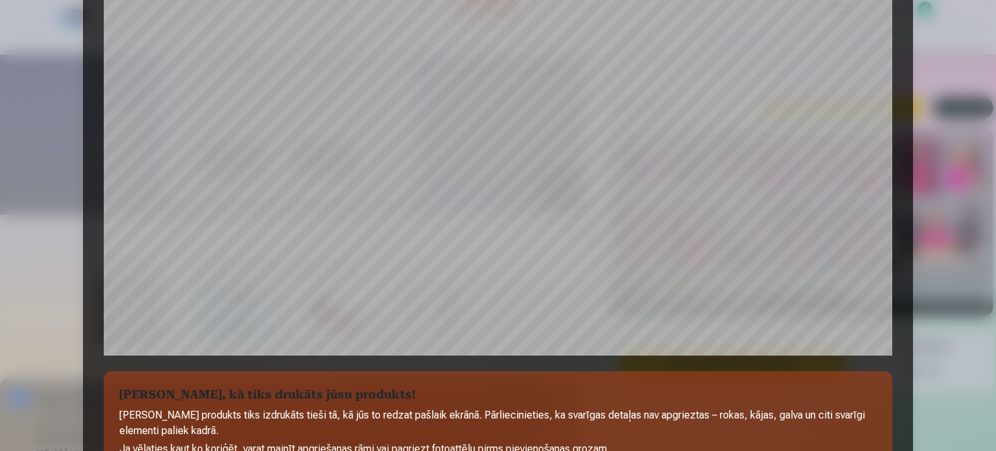
scroll to position [389, 0]
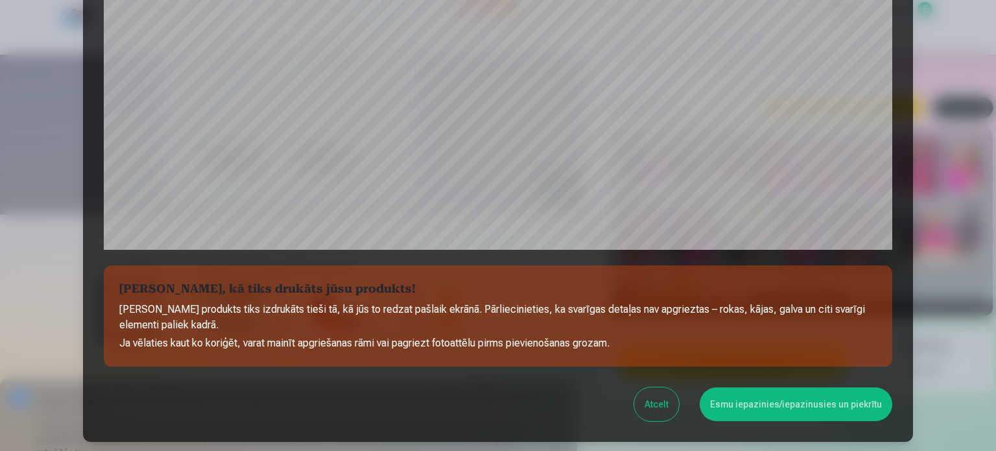
click at [830, 409] on button "Esmu iepazinies/iepazinusies un piekrītu" at bounding box center [796, 404] width 193 height 34
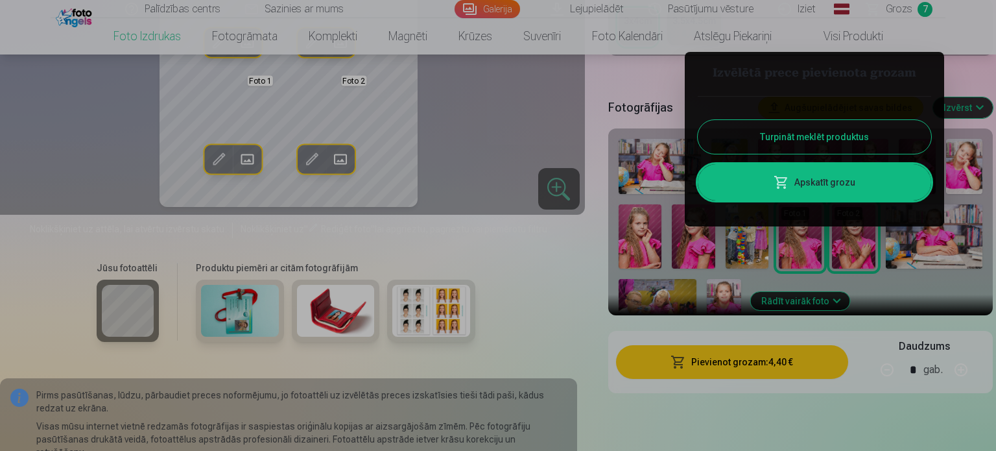
click at [854, 178] on link "Apskatīt grozu" at bounding box center [815, 182] width 234 height 36
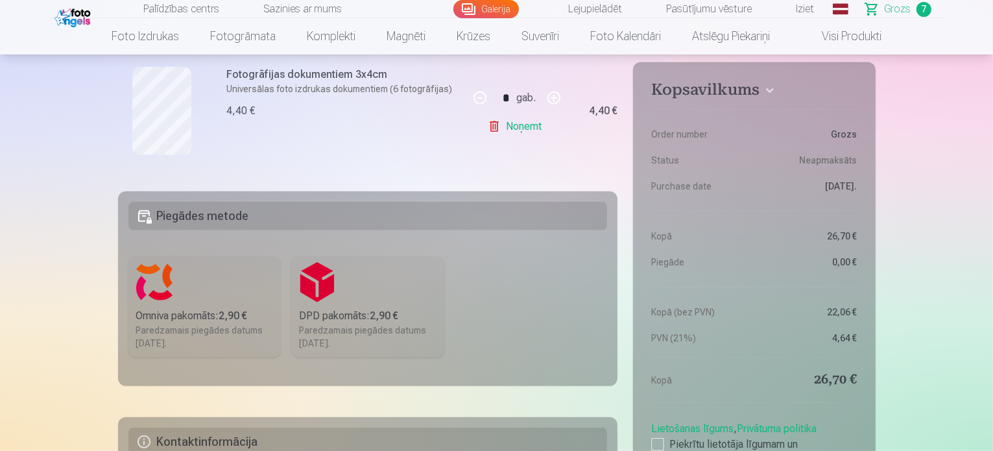
scroll to position [1069, 0]
click at [226, 309] on b "2,90 €" at bounding box center [233, 315] width 29 height 12
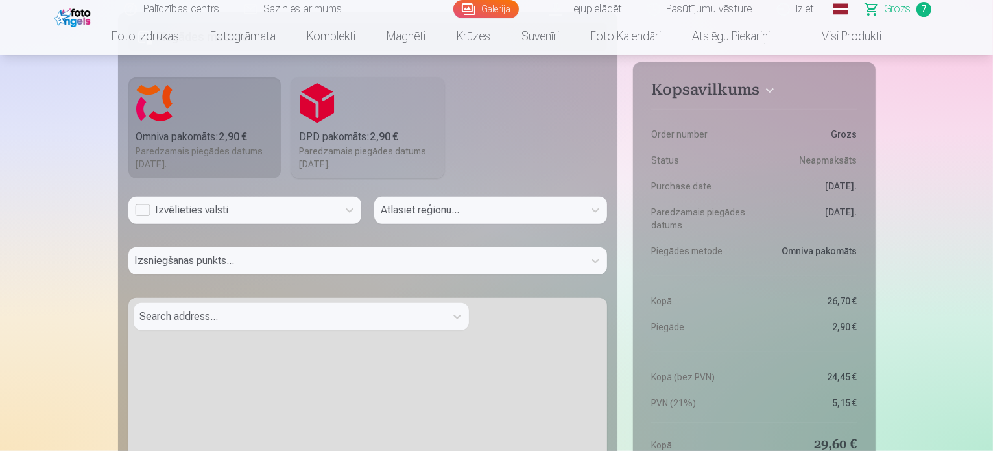
scroll to position [1250, 0]
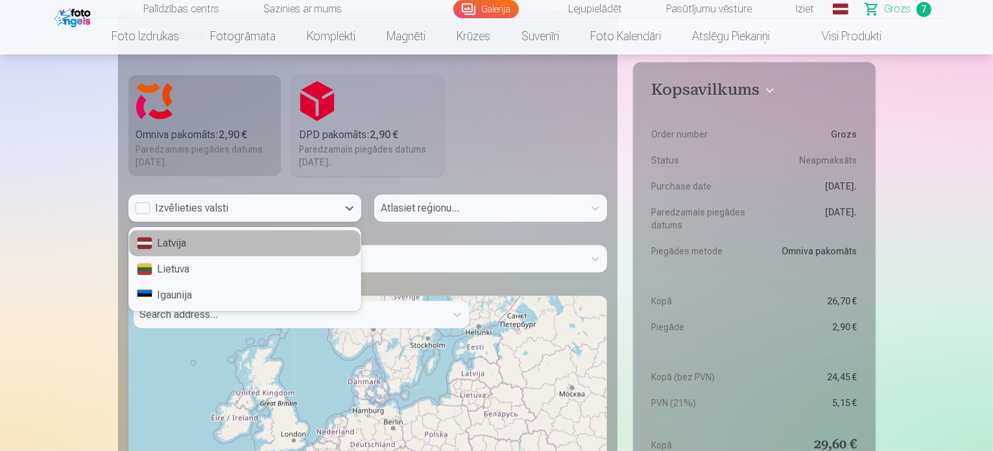
click at [145, 201] on div "Izvēlieties valsti" at bounding box center [233, 208] width 197 height 16
click at [177, 241] on div "Latvija" at bounding box center [245, 243] width 232 height 26
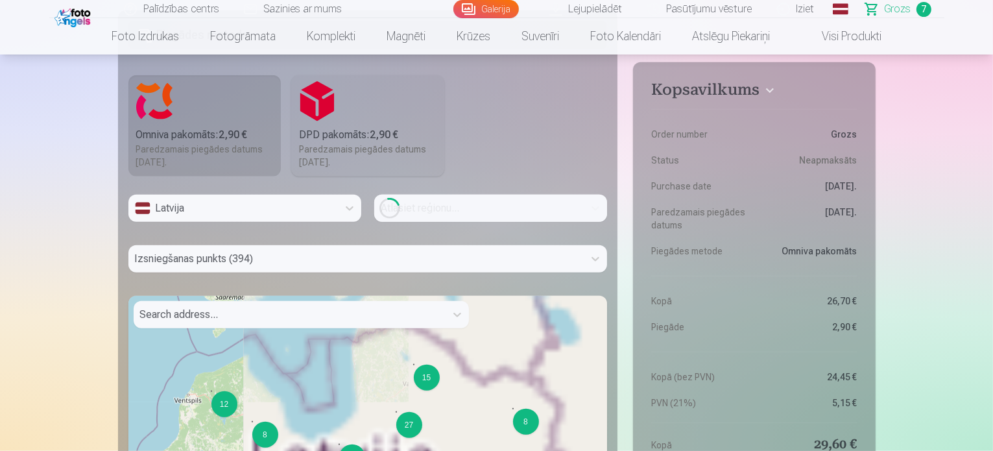
click at [400, 208] on div "Loading..." at bounding box center [490, 208] width 233 height 27
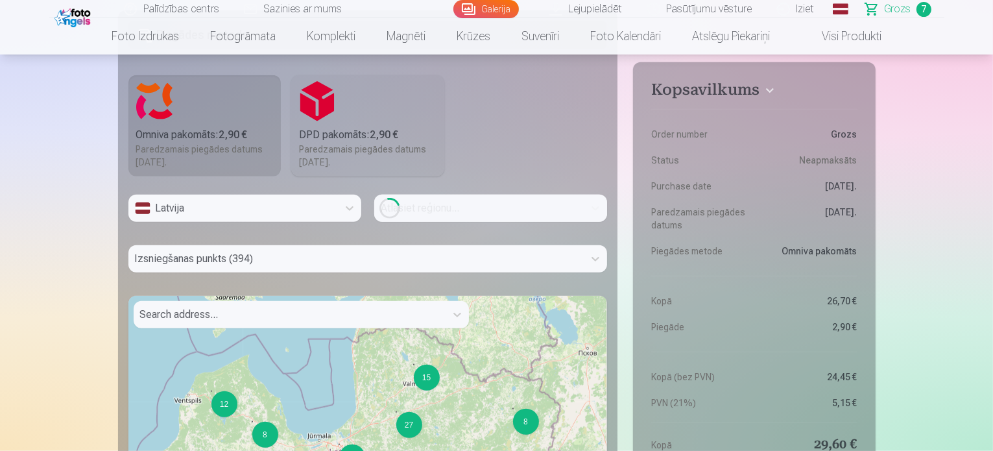
click at [472, 207] on div "Loading..." at bounding box center [490, 208] width 233 height 27
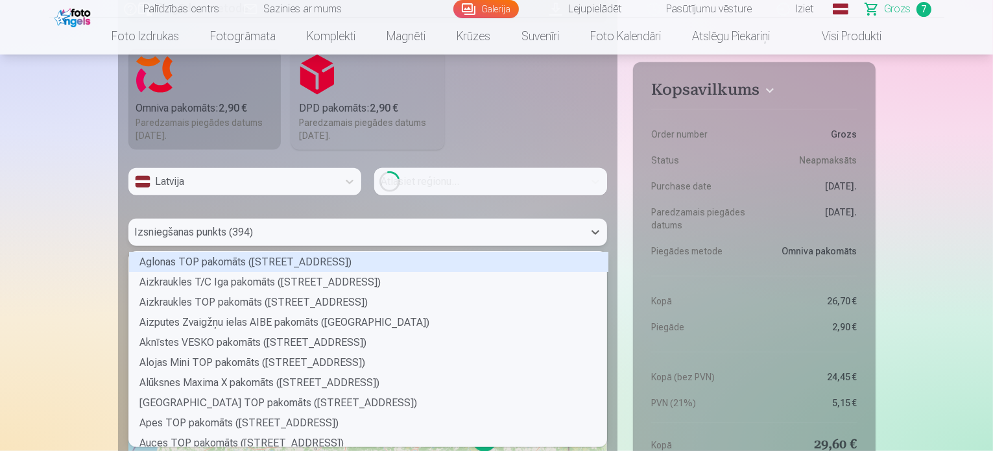
scroll to position [191, 475]
click at [289, 238] on div at bounding box center [356, 232] width 443 height 18
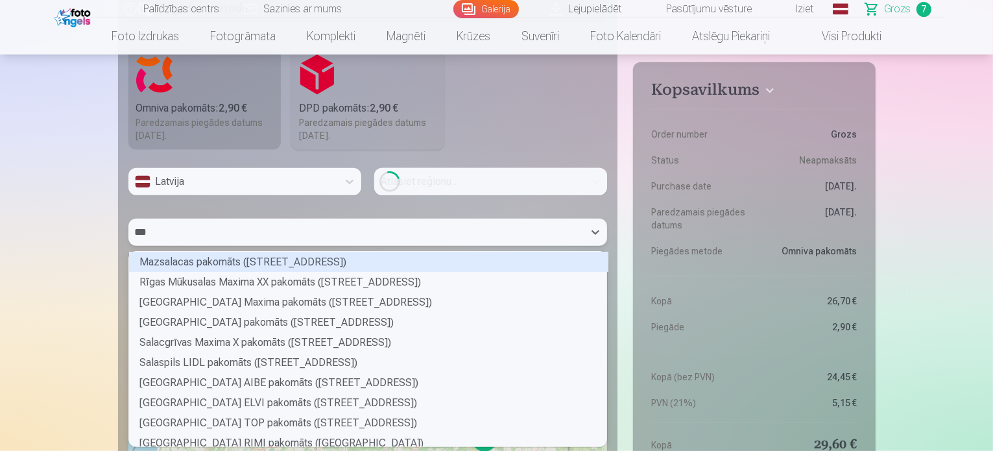
type input "****"
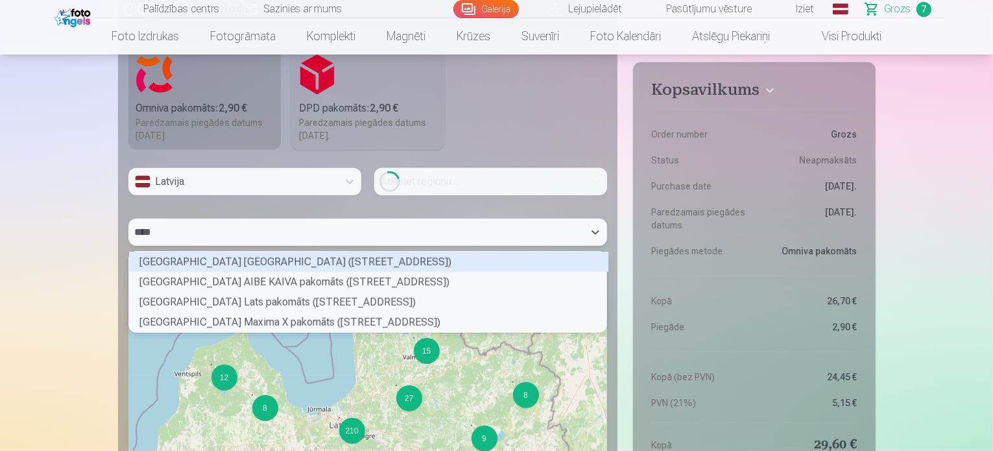
scroll to position [77, 475]
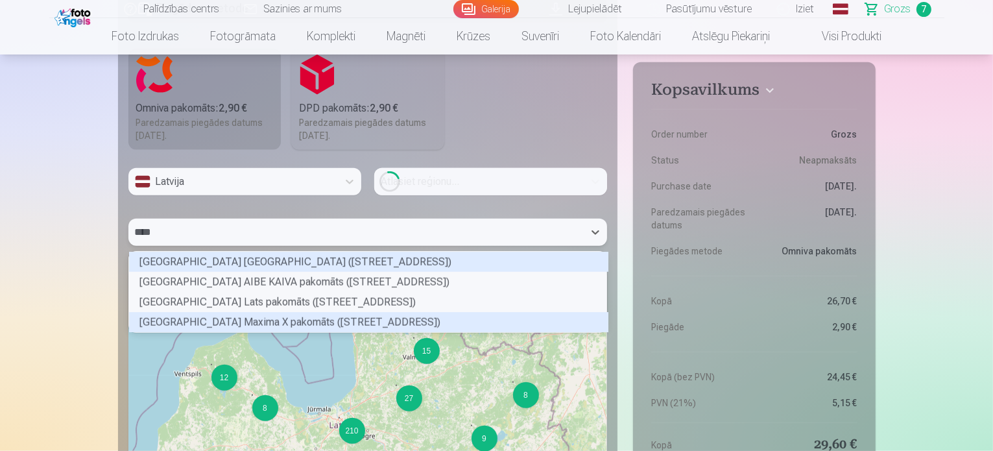
click at [385, 317] on div "Saldus Striķu ielas Maxima X pakomāts (Striķu iela 10C)" at bounding box center [368, 322] width 479 height 20
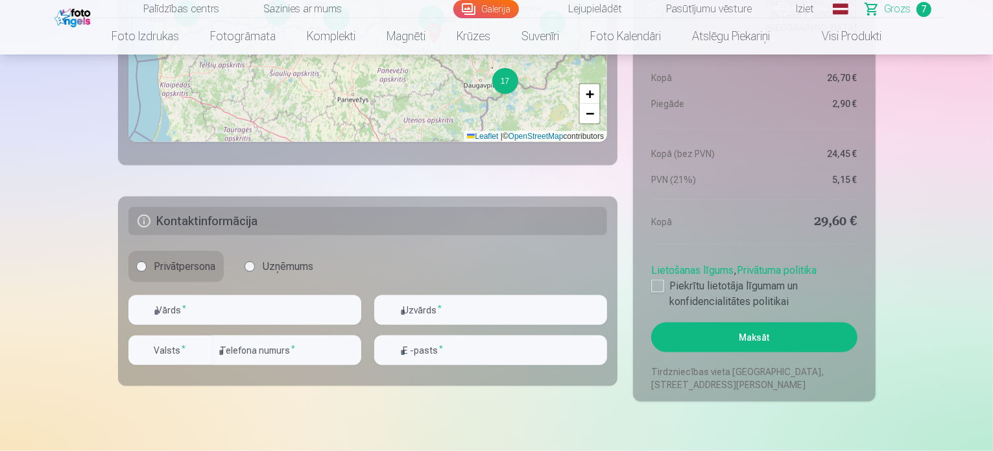
scroll to position [1729, 0]
click at [311, 314] on input "text" at bounding box center [244, 310] width 233 height 30
type input "****"
click at [442, 315] on input "text" at bounding box center [490, 310] width 233 height 30
type input "*"
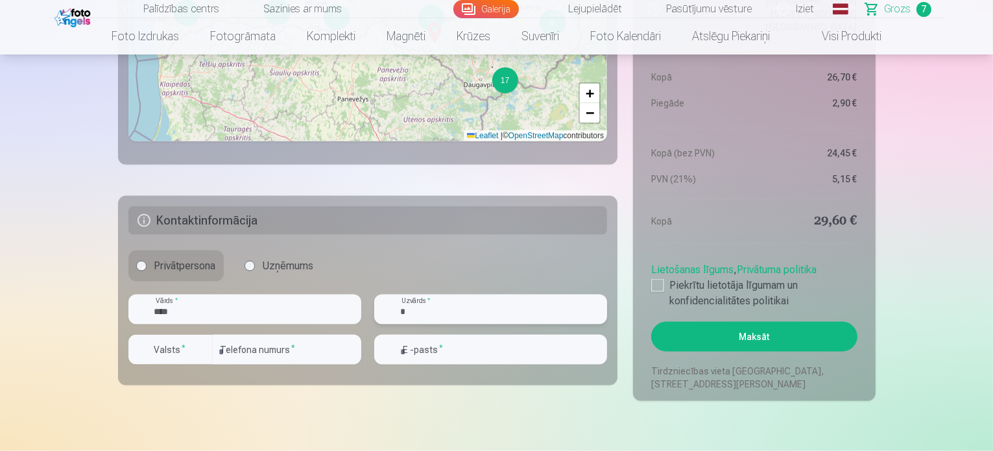
type input "*********"
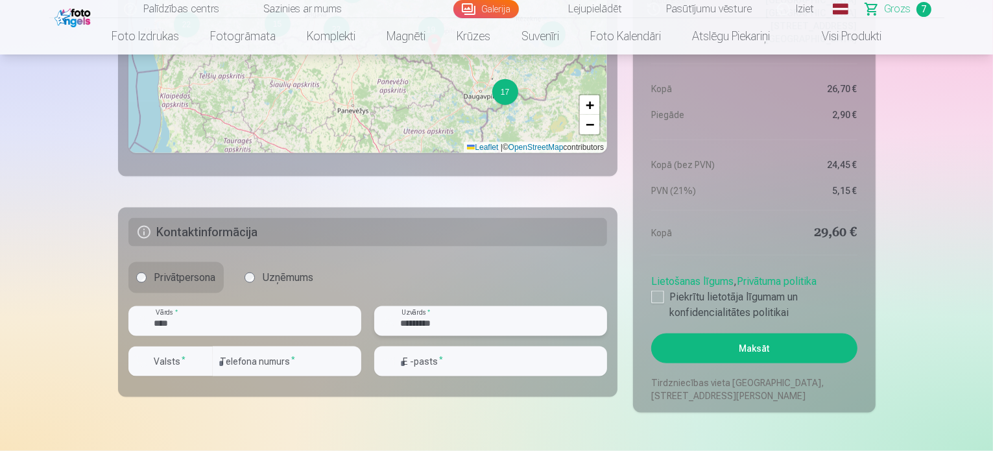
scroll to position [1715, 0]
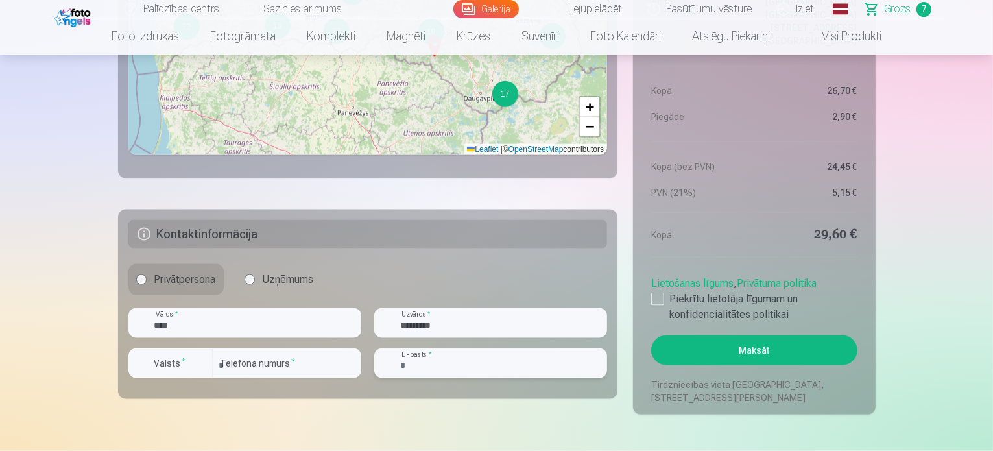
click at [430, 365] on input "email" at bounding box center [490, 363] width 233 height 30
type input "**********"
click at [651, 300] on div at bounding box center [657, 299] width 13 height 13
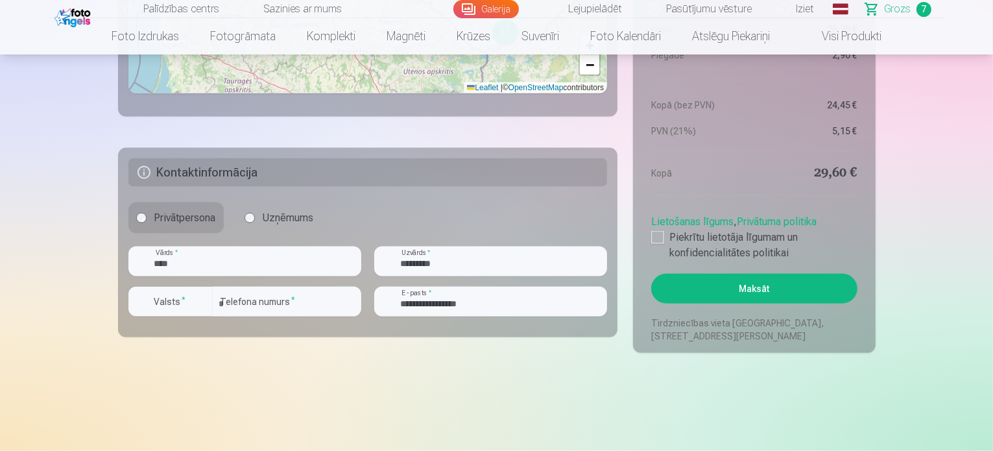
scroll to position [1767, 0]
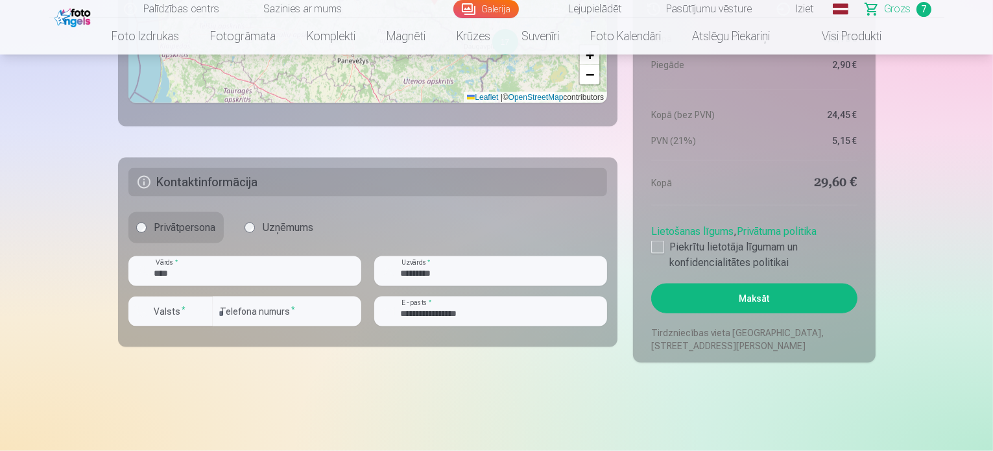
click at [709, 306] on button "Maksāt" at bounding box center [754, 298] width 206 height 30
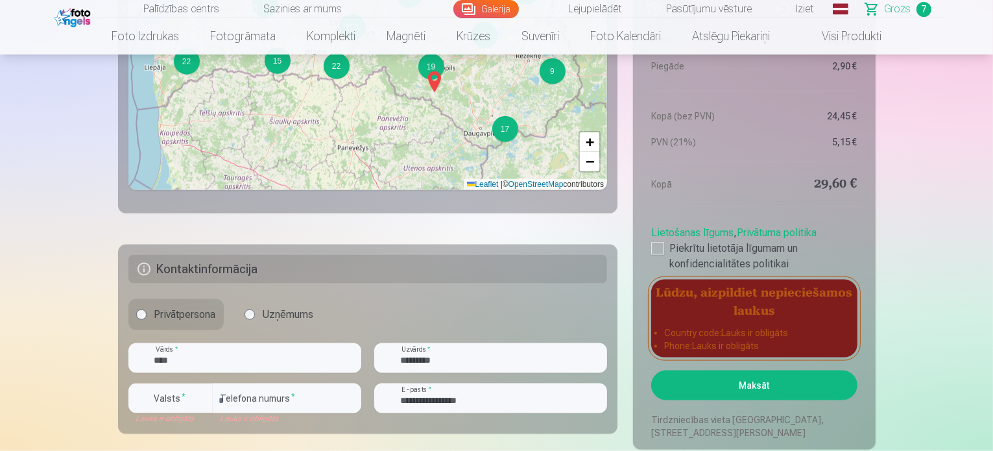
scroll to position [1687, 0]
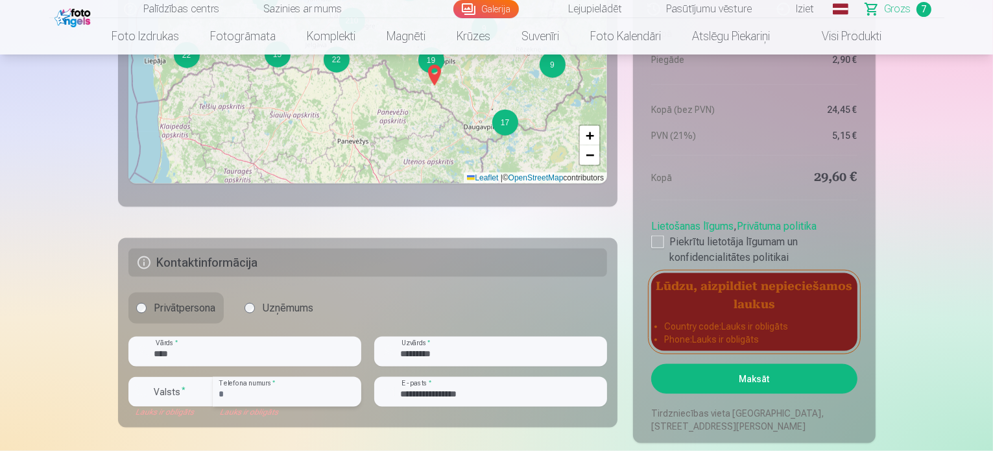
click at [270, 384] on input "number" at bounding box center [287, 392] width 149 height 30
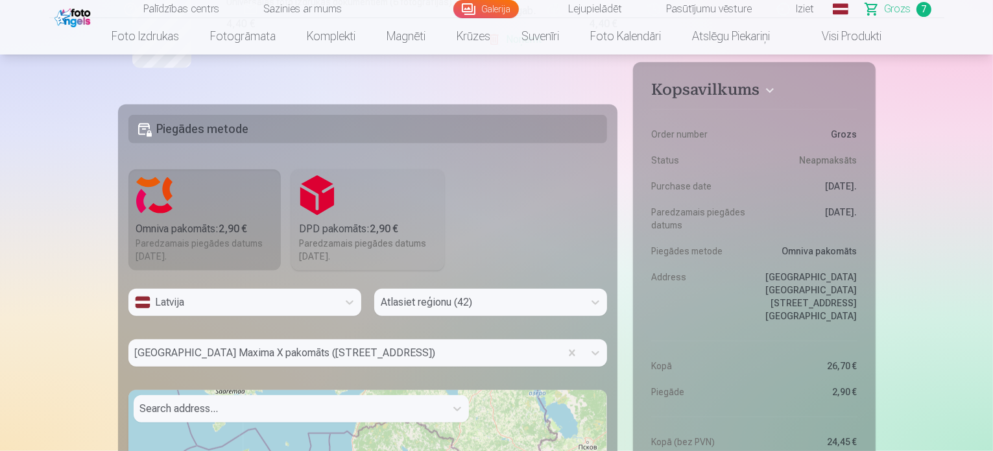
type input "********"
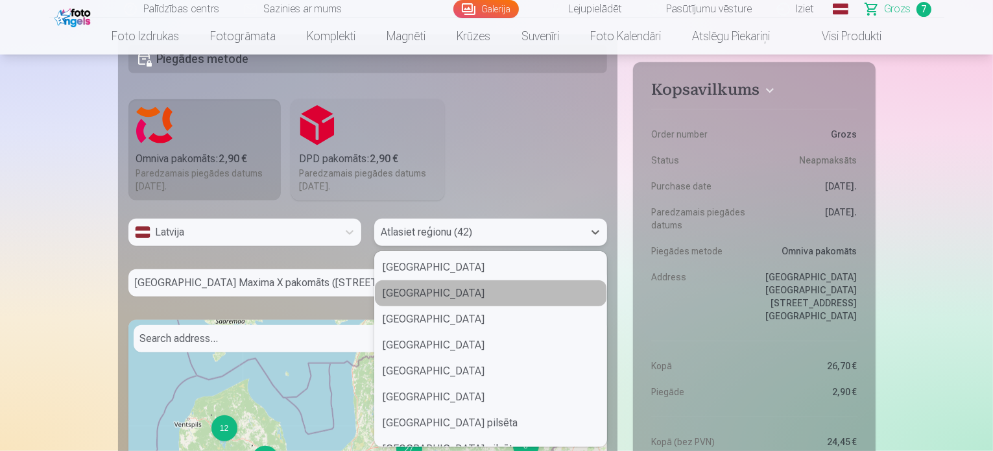
click at [571, 246] on div "42 results available. Use Up and Down to choose options, press Enter to select …" at bounding box center [490, 232] width 233 height 27
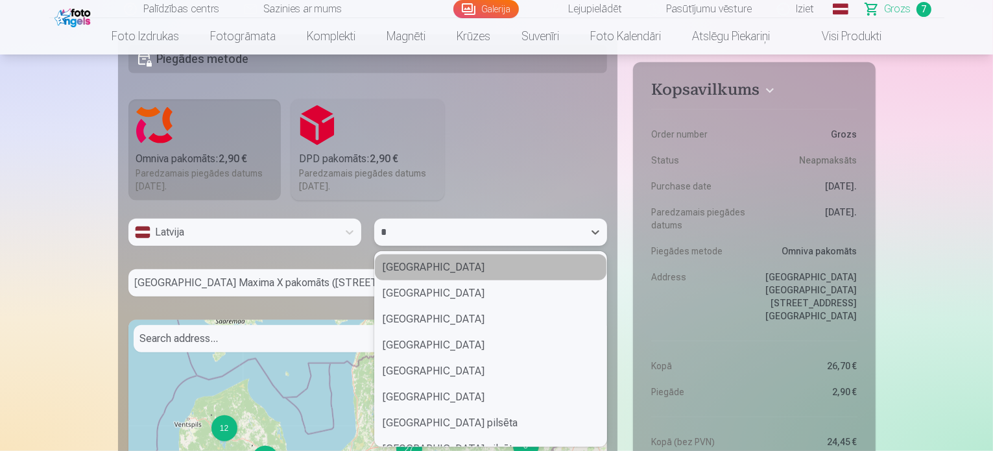
type input "**"
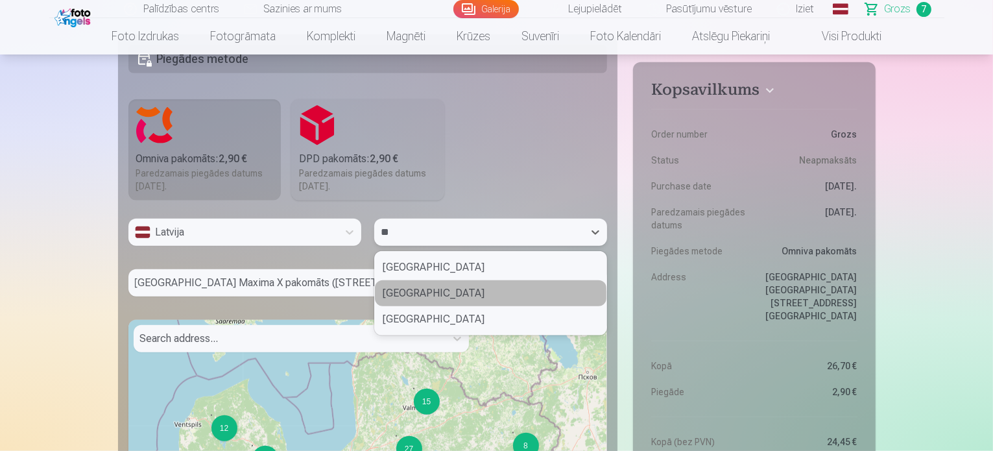
click at [516, 284] on div "Saldus novads" at bounding box center [491, 293] width 232 height 26
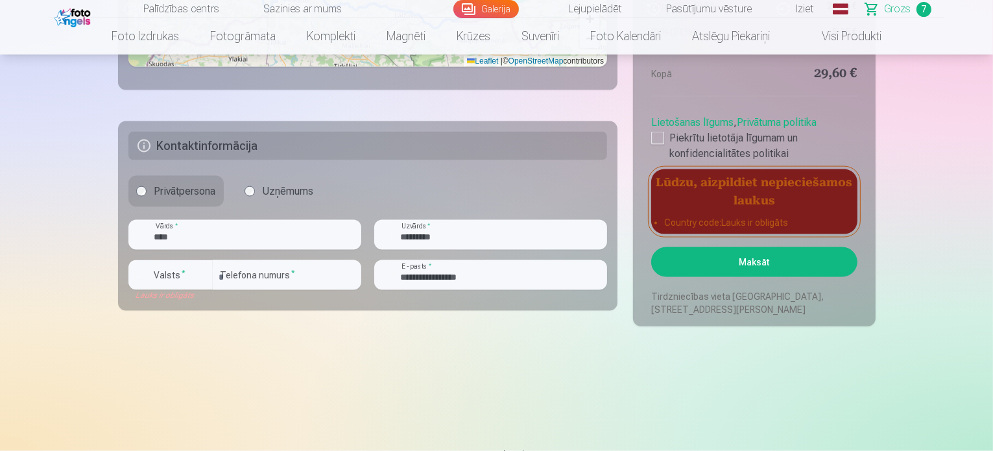
scroll to position [1811, 0]
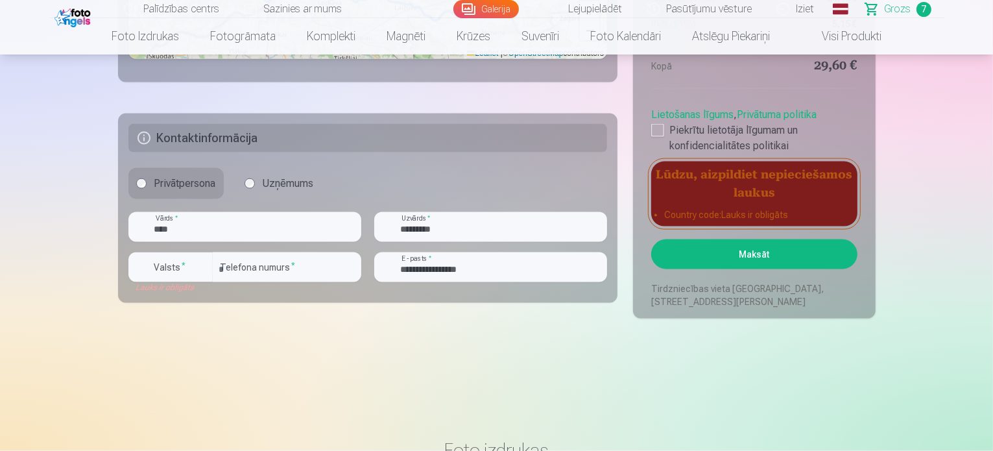
click at [695, 254] on button "Maksāt" at bounding box center [754, 254] width 206 height 30
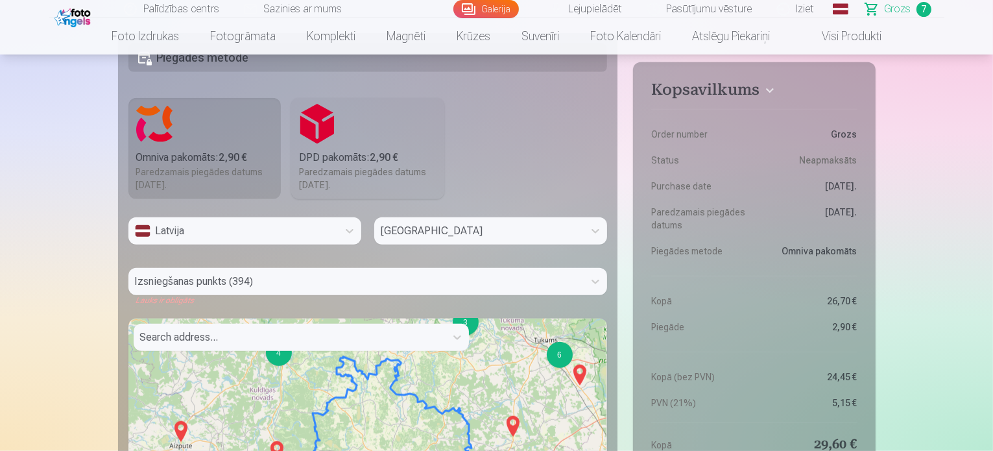
scroll to position [1277, 0]
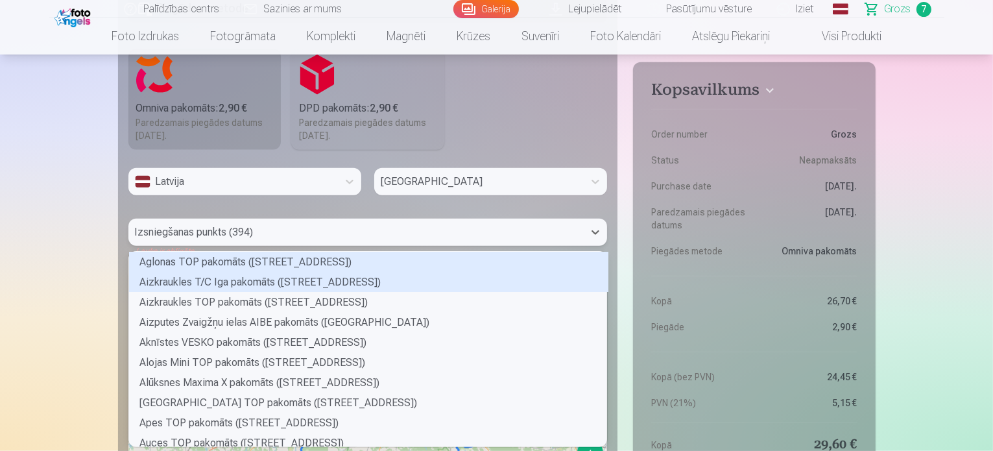
click at [299, 246] on div "394 results available. Use Up and Down to choose options, press Enter to select…" at bounding box center [367, 232] width 479 height 27
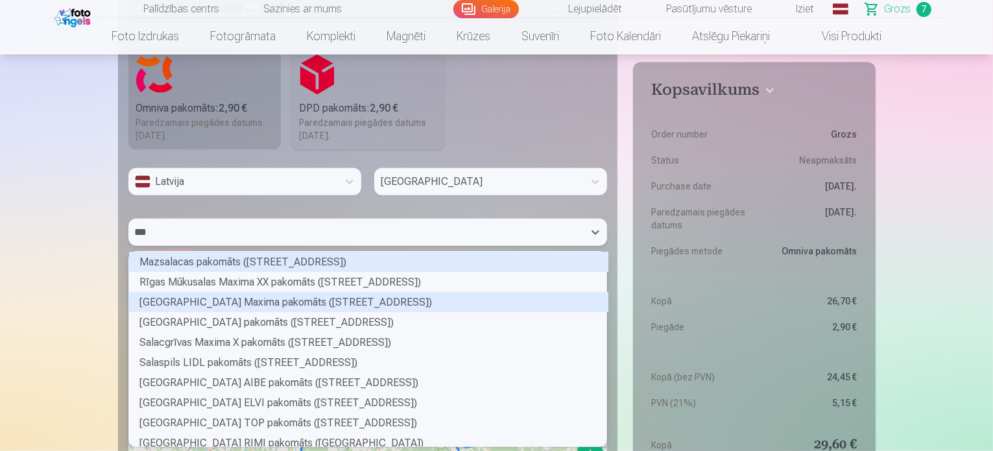
type input "****"
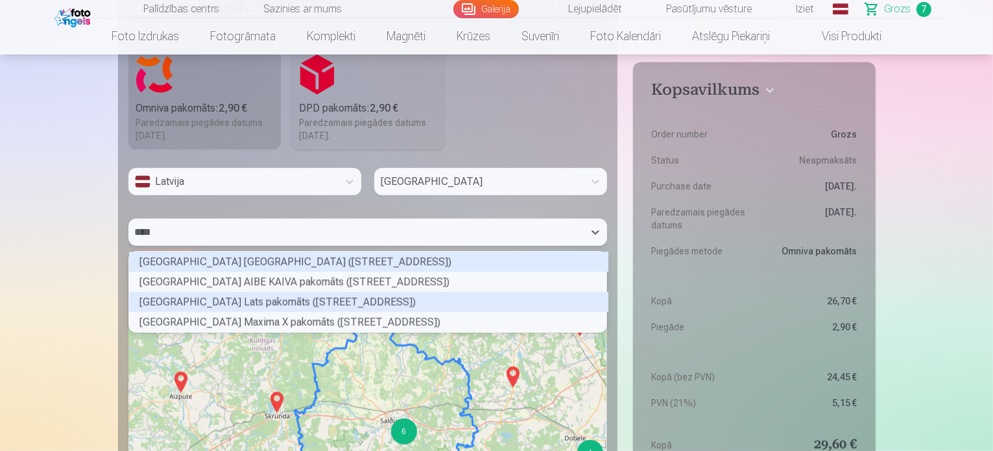
scroll to position [77, 475]
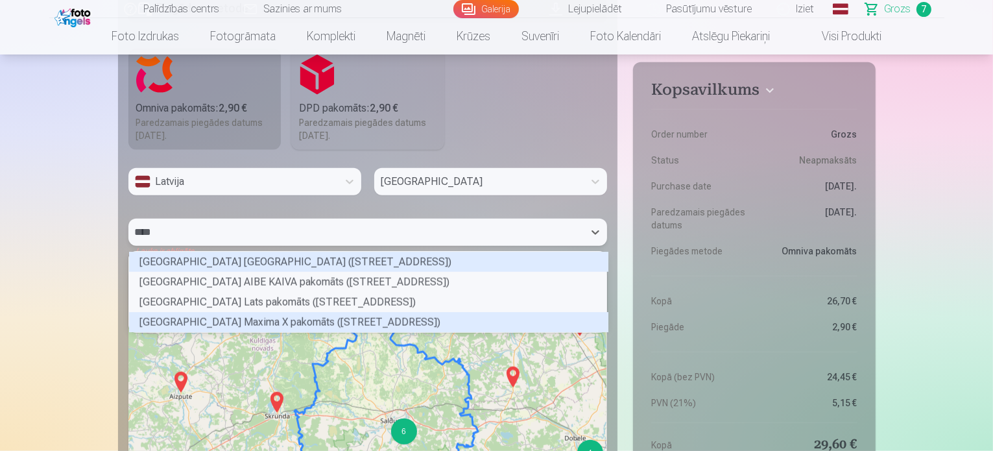
click at [311, 316] on div "Saldus Striķu ielas Maxima X pakomāts (Striķu iela 10C)" at bounding box center [368, 322] width 479 height 20
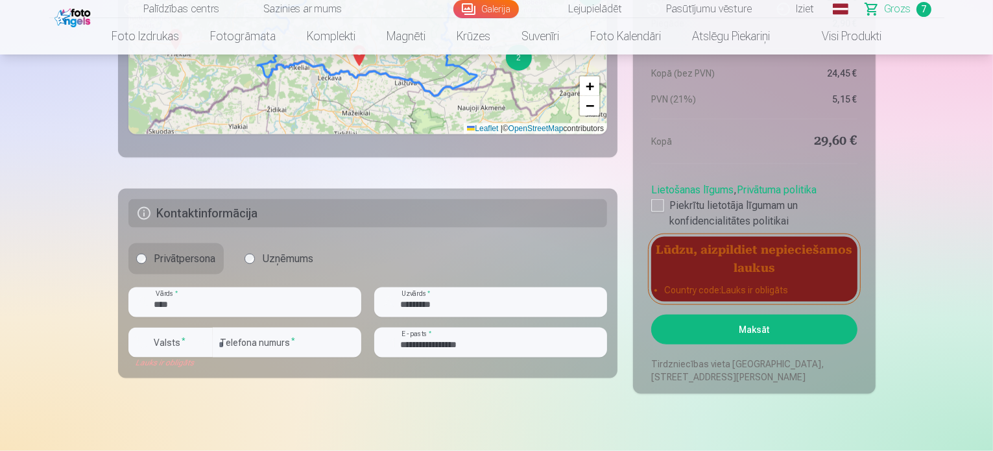
scroll to position [1737, 0]
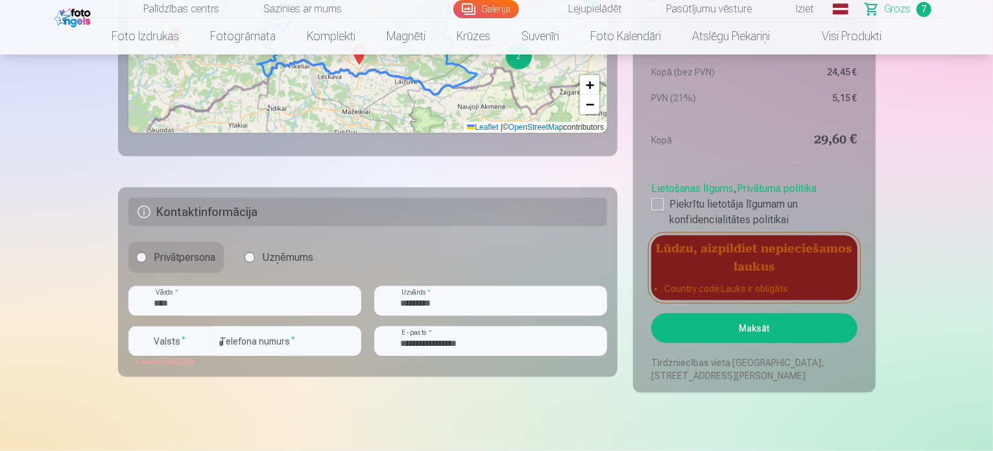
click at [755, 318] on button "Maksāt" at bounding box center [754, 328] width 206 height 30
click at [723, 324] on button "Maksāt" at bounding box center [754, 328] width 206 height 30
click at [726, 329] on button "Maksāt" at bounding box center [754, 328] width 206 height 30
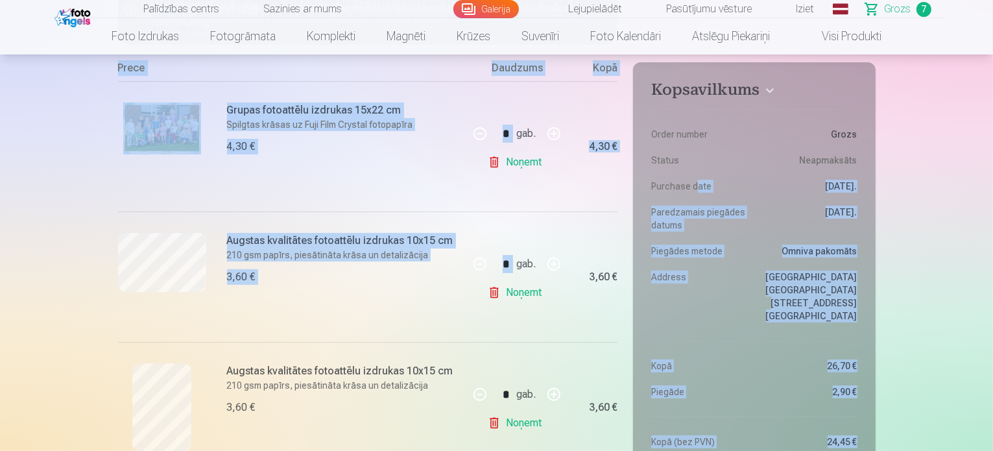
scroll to position [254, 0]
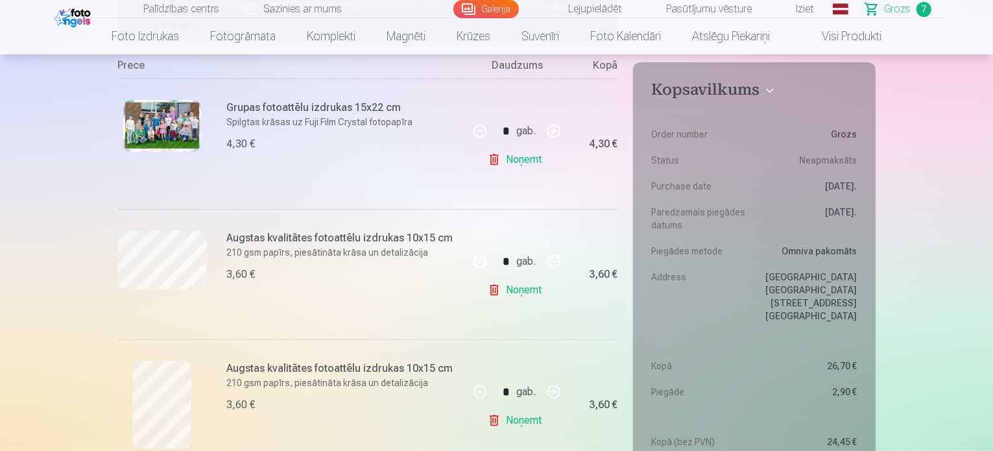
click at [456, 329] on div "Augstas kvalitātes fotoattēlu izdrukas 10x15 cm 210 gsm papīrs, piesātināta krā…" at bounding box center [293, 274] width 351 height 130
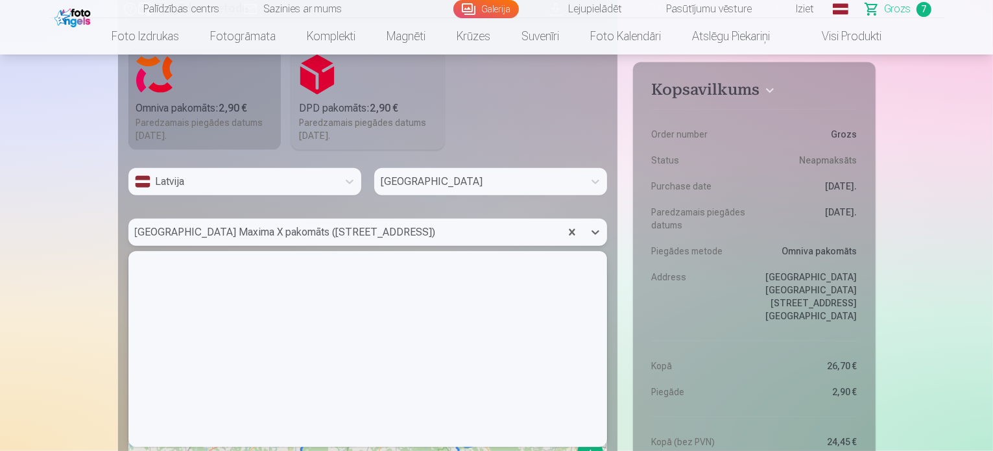
scroll to position [191, 475]
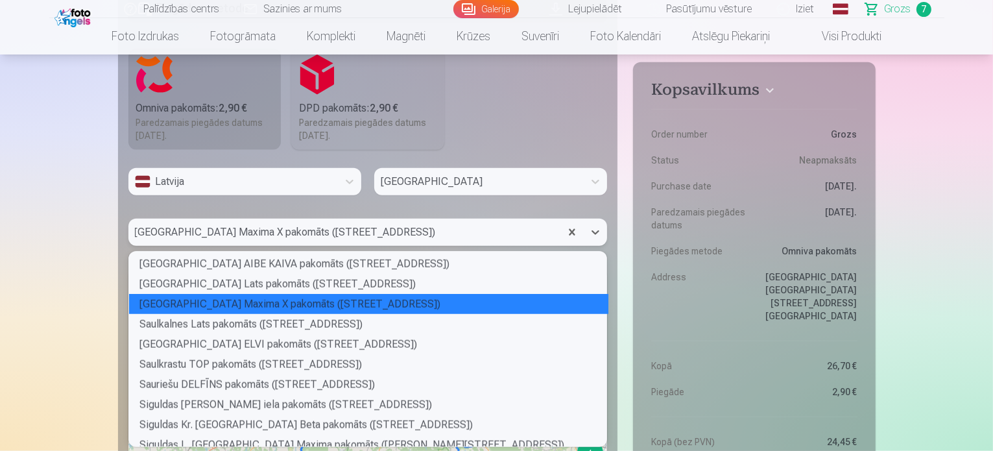
drag, startPoint x: 437, startPoint y: 345, endPoint x: 441, endPoint y: 350, distance: 6.9
click at [441, 246] on div "394 results available. Use Up and Down to choose options, press Enter to select…" at bounding box center [367, 232] width 479 height 27
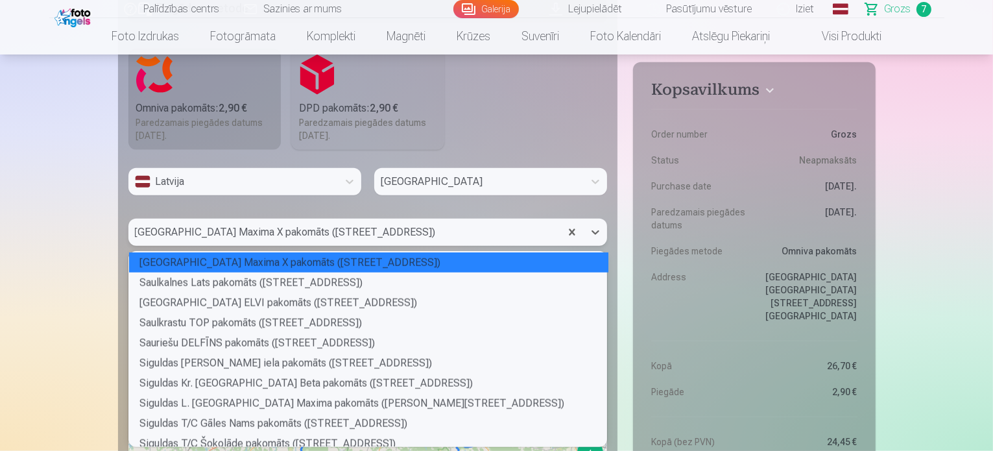
click at [441, 350] on div "Saldus Lielās ielas Lats pakomāts (Lielā iela 73) Saldus Striķu ielas Maxima X …" at bounding box center [368, 349] width 479 height 195
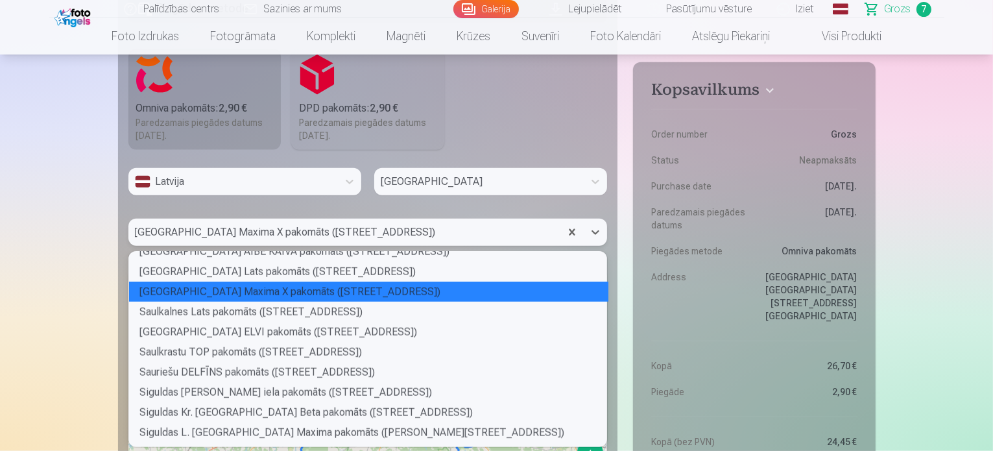
click at [441, 350] on div "Rīgas Ķīšezera ielas 6 RIMI pakomāts (Ķīšezera iela 6) Rūjienas TOP pakomāts (B…" at bounding box center [368, 349] width 479 height 195
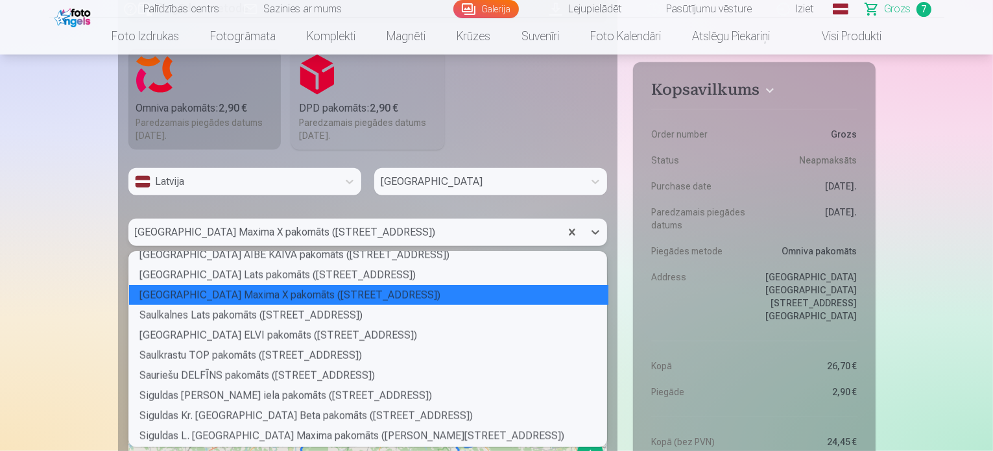
click at [418, 295] on div "Saldus Striķu ielas Maxima X pakomāts (Striķu iela 10C)" at bounding box center [368, 295] width 479 height 20
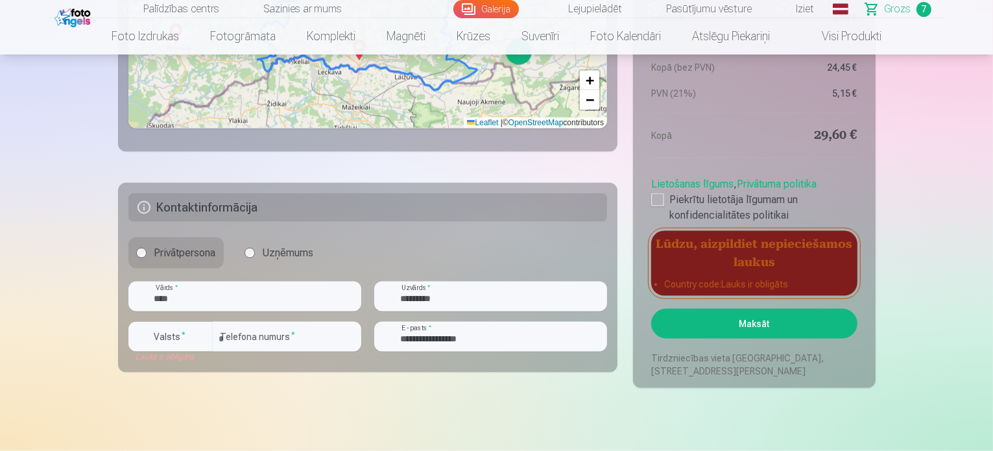
scroll to position [1726, 0]
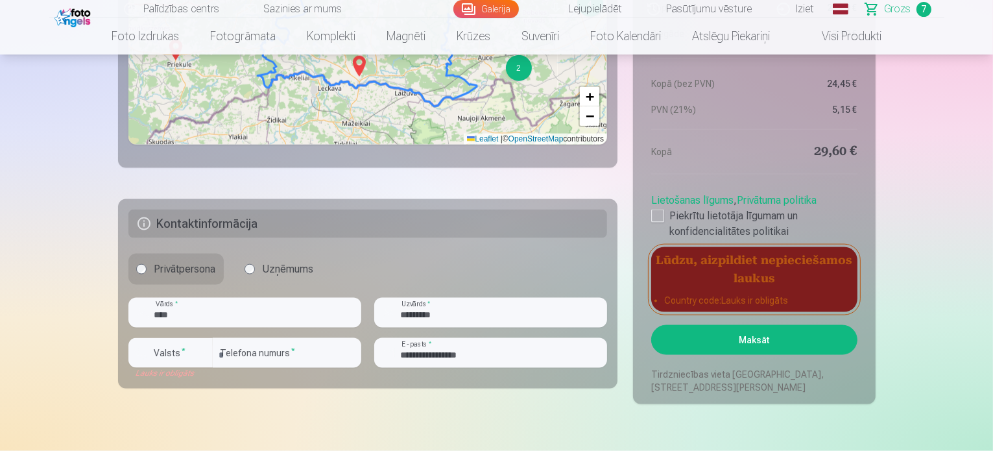
click at [710, 346] on button "Maksāt" at bounding box center [754, 340] width 206 height 30
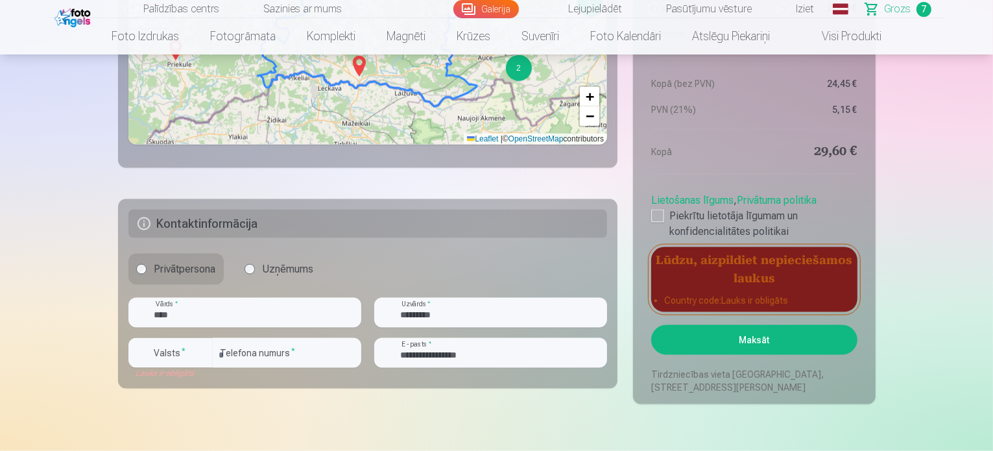
click at [710, 346] on button "Maksāt" at bounding box center [754, 340] width 206 height 30
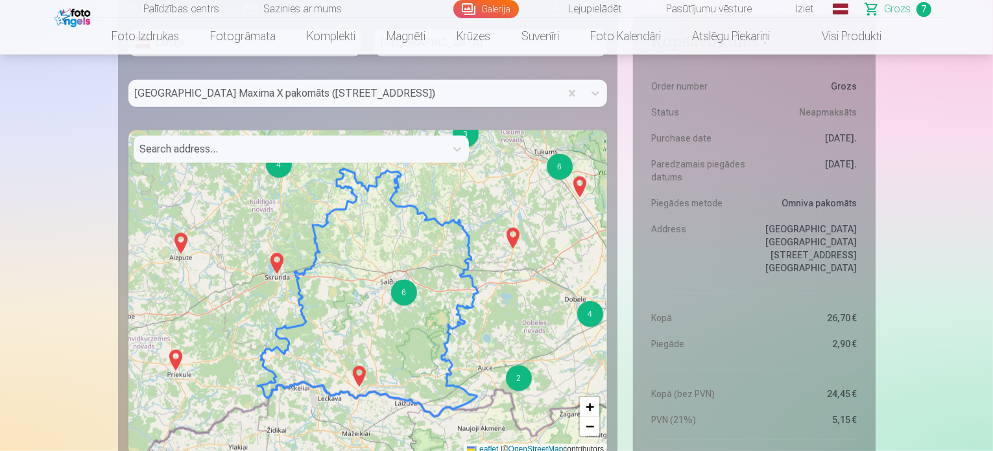
scroll to position [1399, 0]
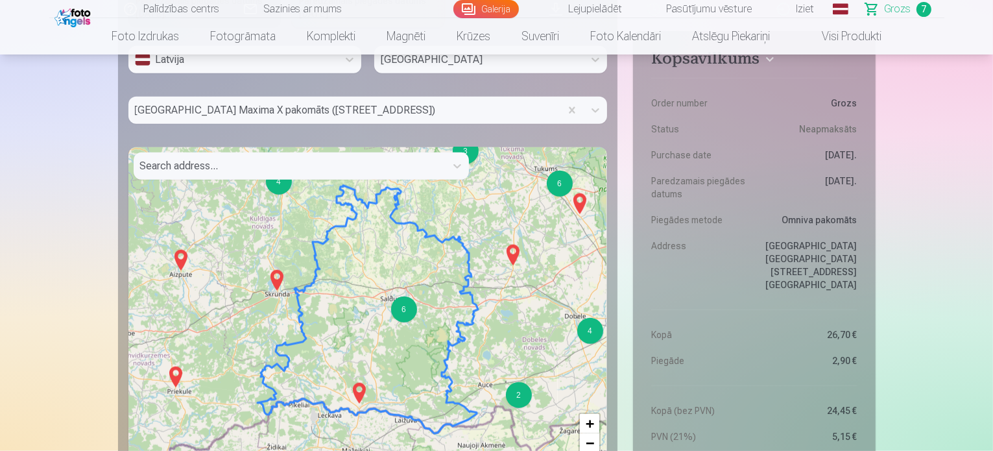
click at [884, 9] on link "Grozs 7" at bounding box center [899, 9] width 91 height 18
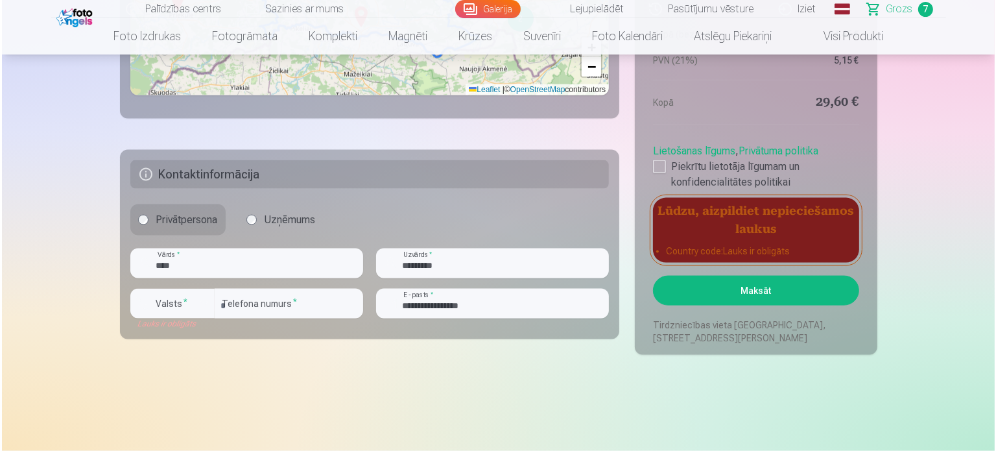
scroll to position [1754, 0]
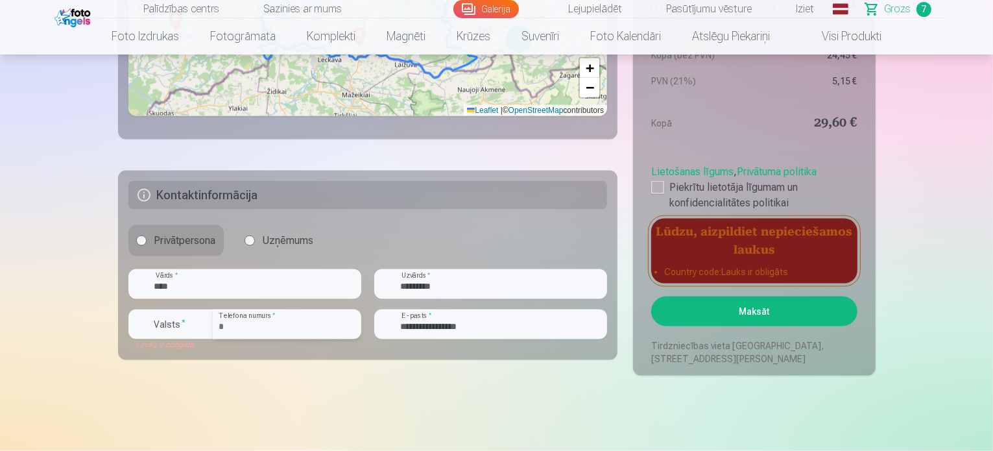
click at [296, 332] on input "********" at bounding box center [287, 324] width 149 height 30
click at [163, 320] on label "Valsts *" at bounding box center [170, 324] width 42 height 13
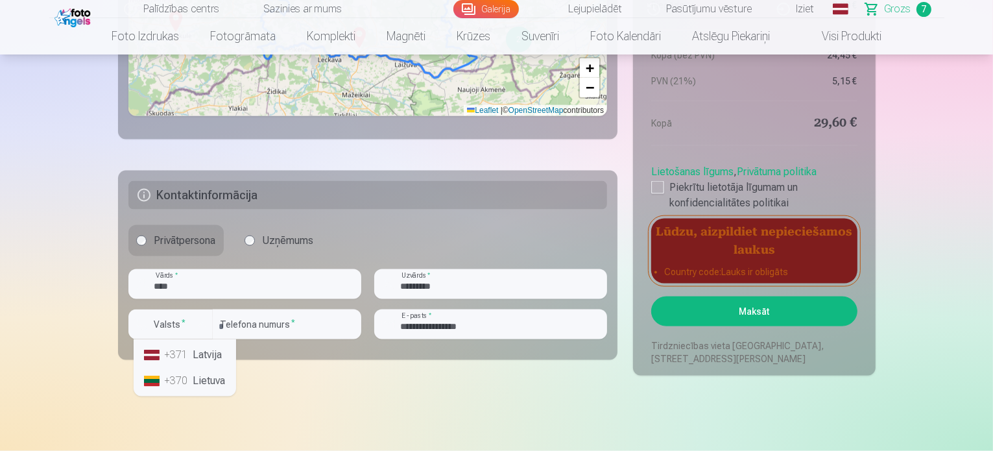
click at [178, 358] on div "+371" at bounding box center [178, 355] width 26 height 16
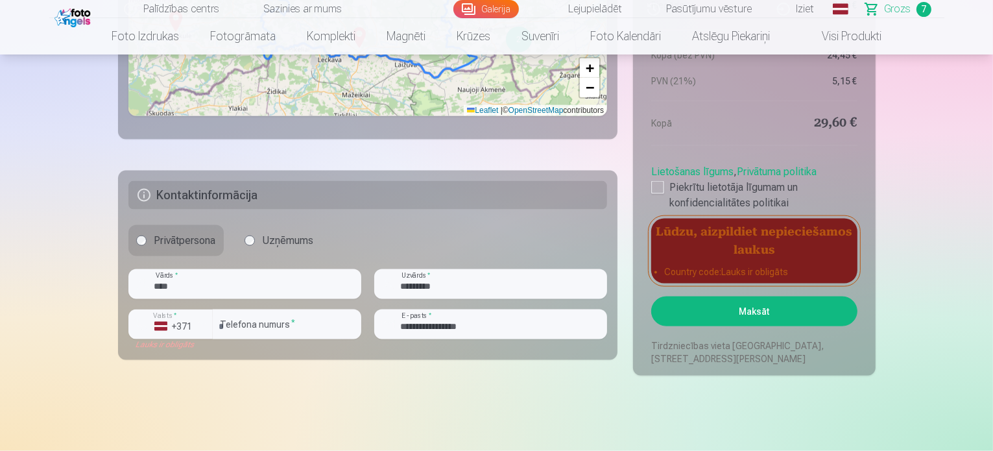
click at [783, 309] on button "Maksāt" at bounding box center [754, 311] width 206 height 30
